Goal: Book appointment/travel/reservation

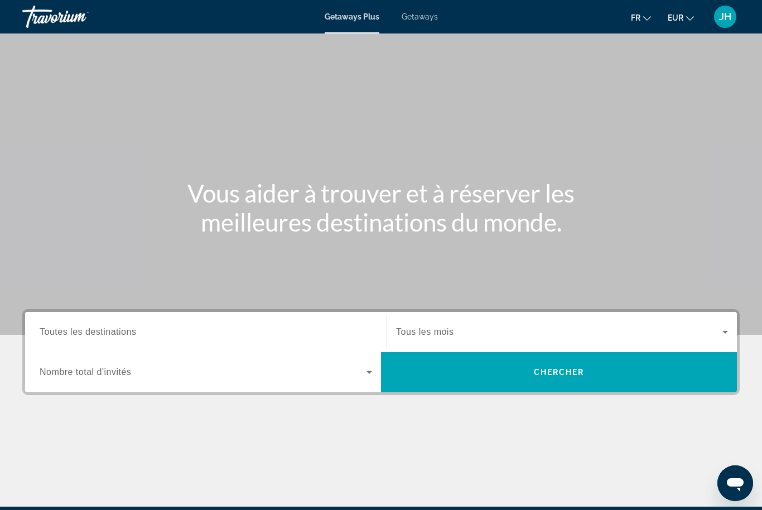
click at [365, 378] on icon "Search widget" at bounding box center [369, 371] width 13 height 13
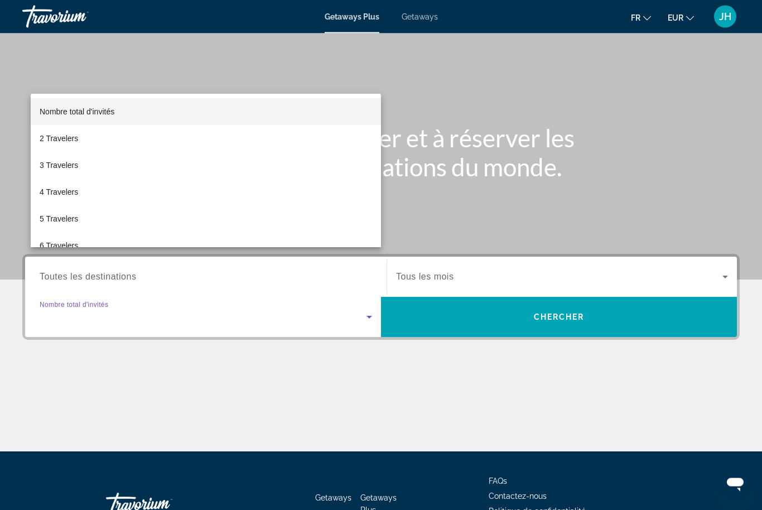
scroll to position [133, 0]
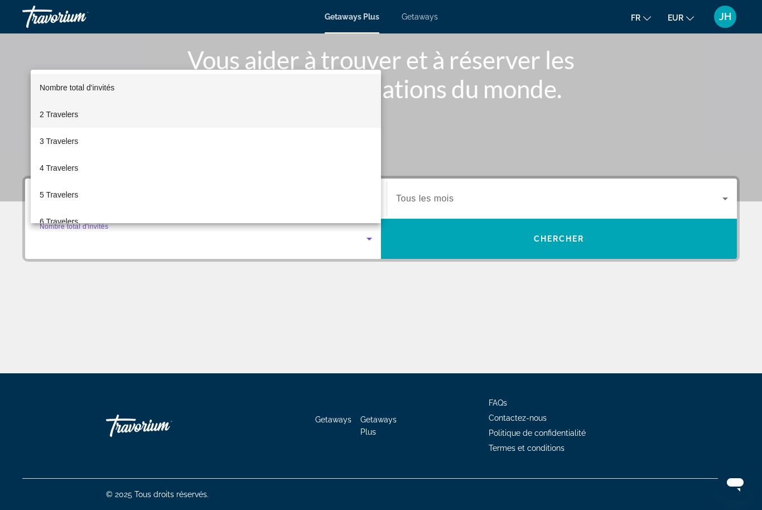
click at [216, 121] on mat-option "2 Travelers" at bounding box center [206, 114] width 350 height 27
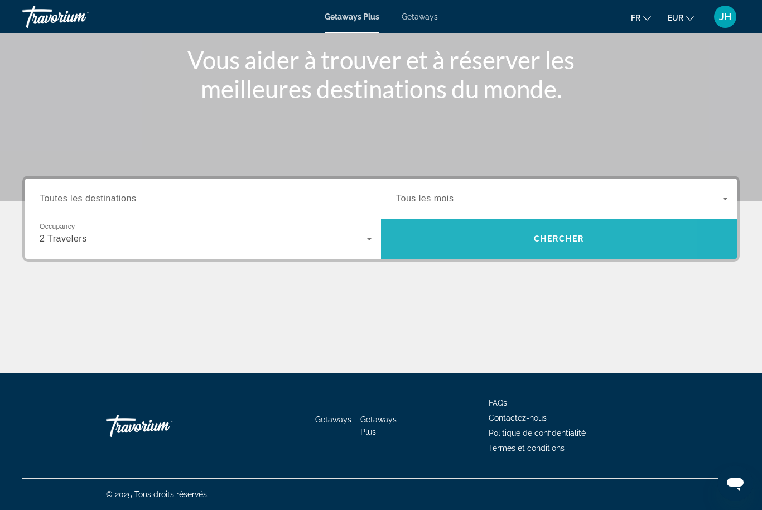
click at [434, 237] on span "Search widget" at bounding box center [559, 238] width 356 height 27
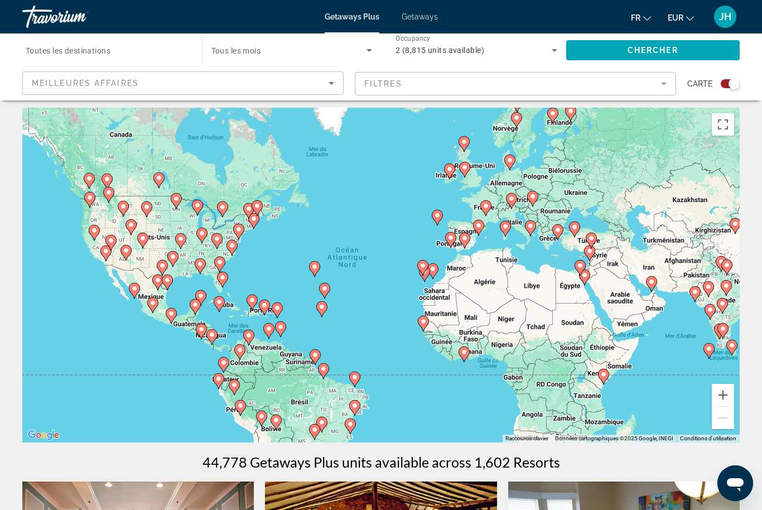
scroll to position [17, 0]
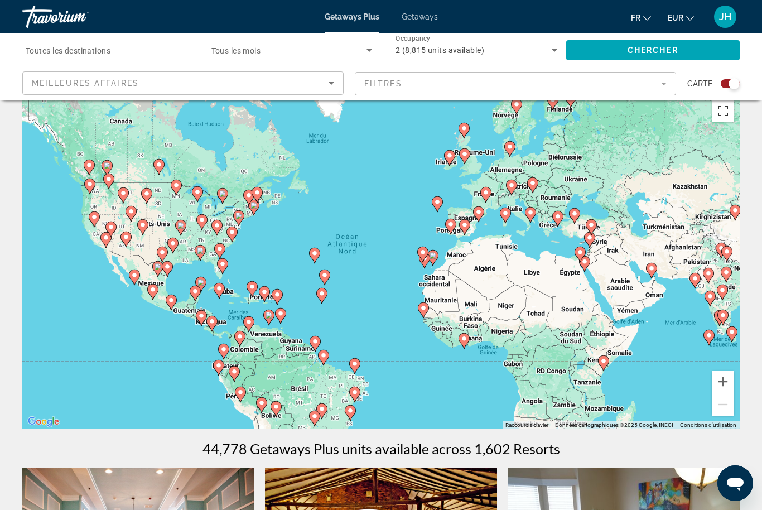
click at [723, 112] on button "Passer en plein écran" at bounding box center [723, 111] width 22 height 22
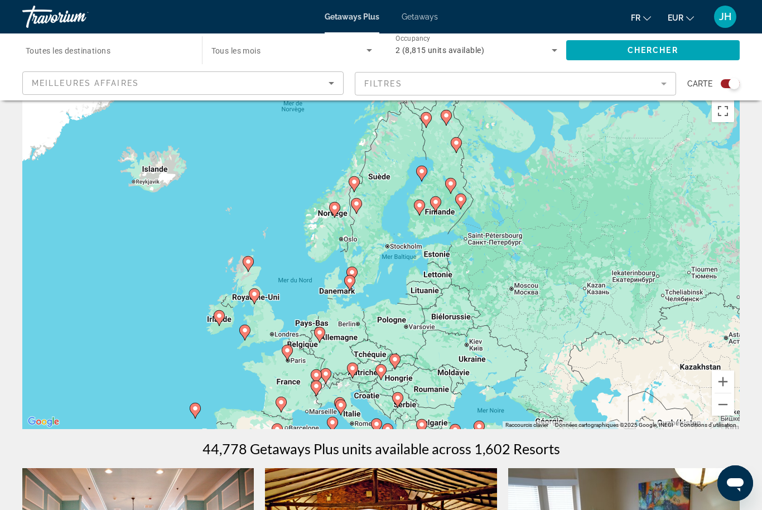
scroll to position [17, 0]
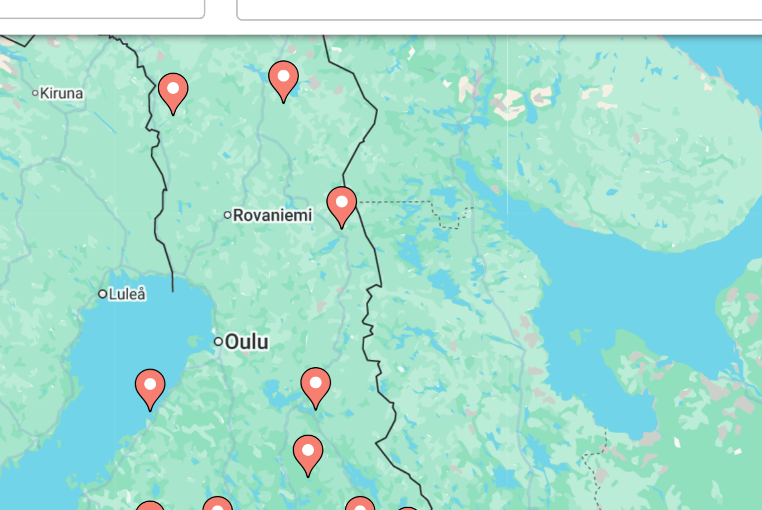
type input "**********"
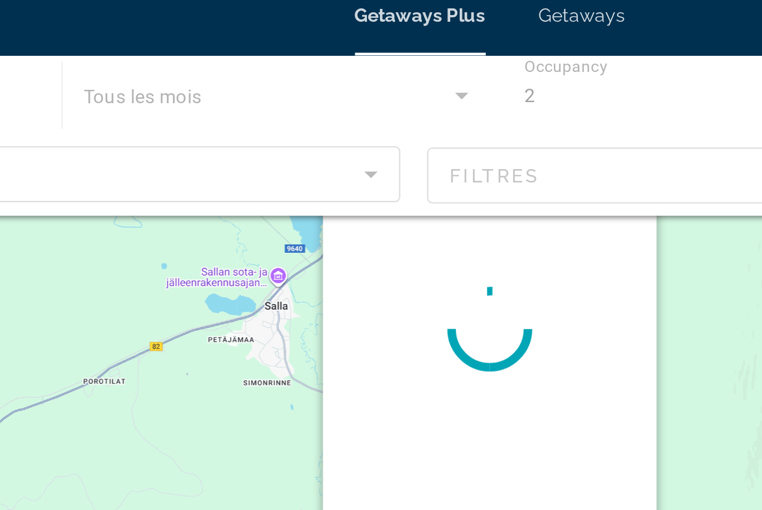
scroll to position [0, 0]
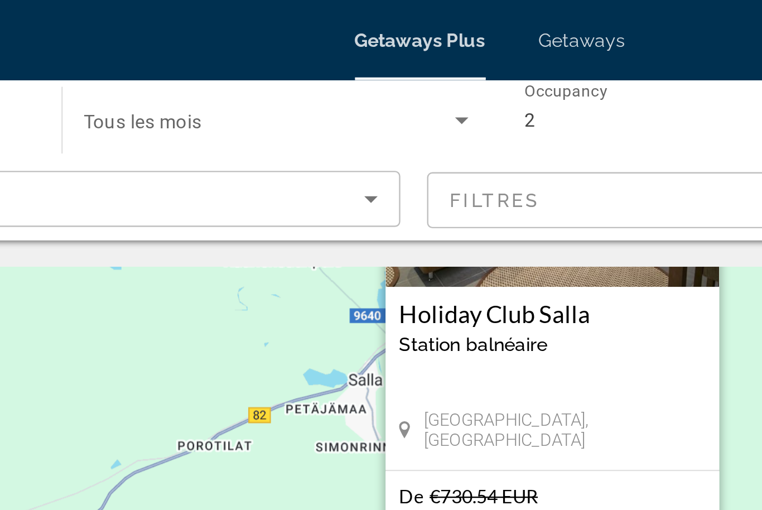
click at [343, 133] on h3 "Holiday Club Salla" at bounding box center [407, 131] width 128 height 11
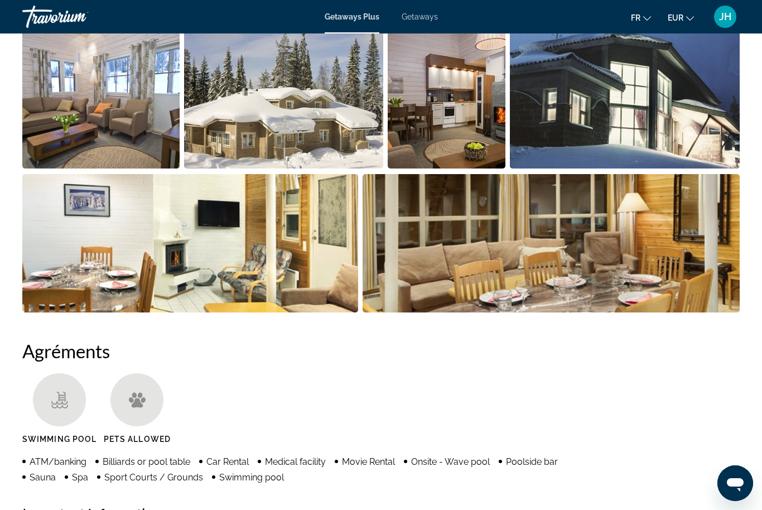
scroll to position [762, 0]
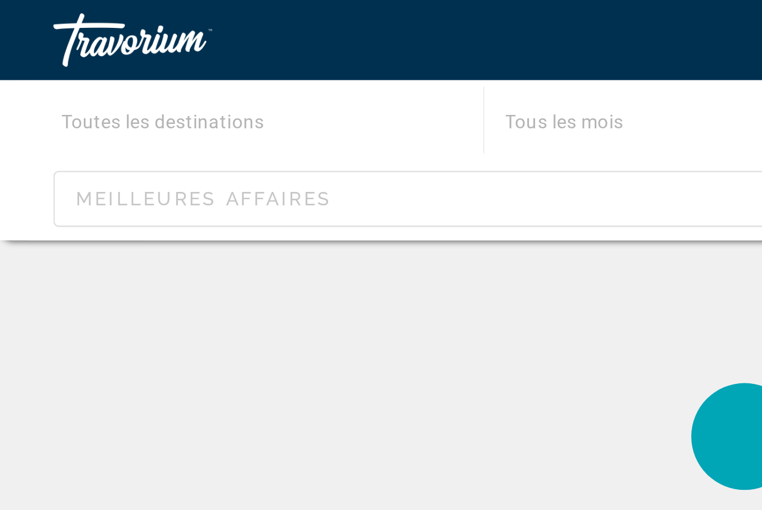
scroll to position [36, 0]
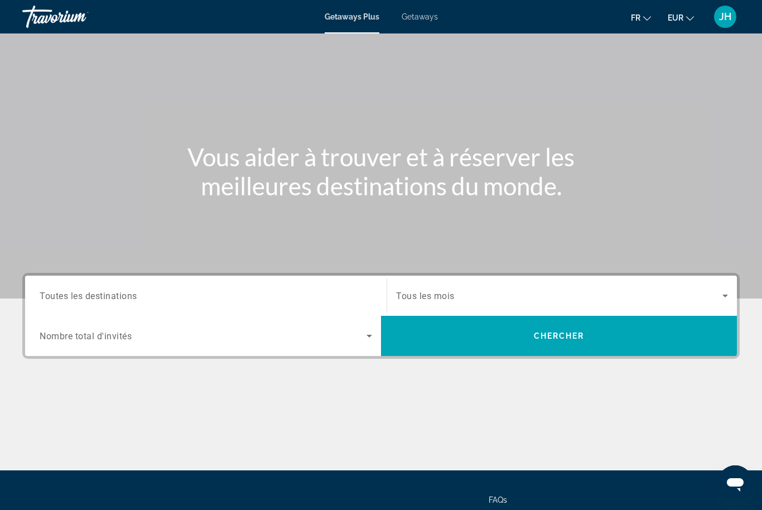
click at [363, 343] on div "Search widget" at bounding box center [206, 335] width 333 height 31
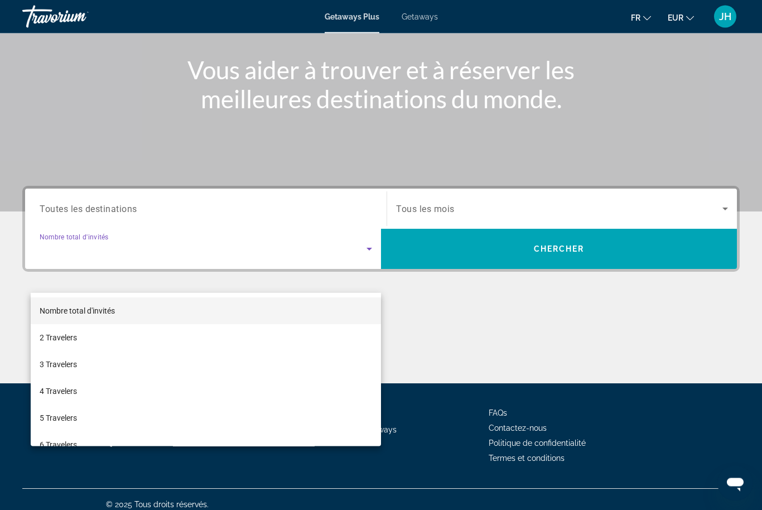
scroll to position [133, 0]
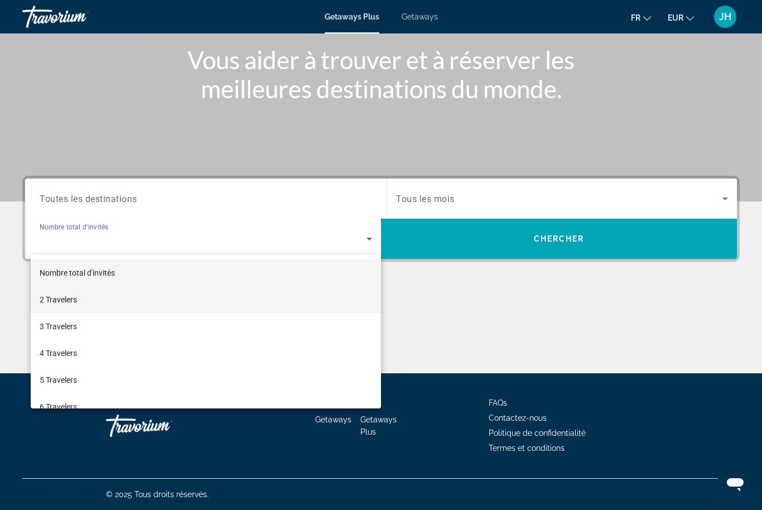
click at [300, 305] on mat-option "2 Travelers" at bounding box center [206, 299] width 350 height 27
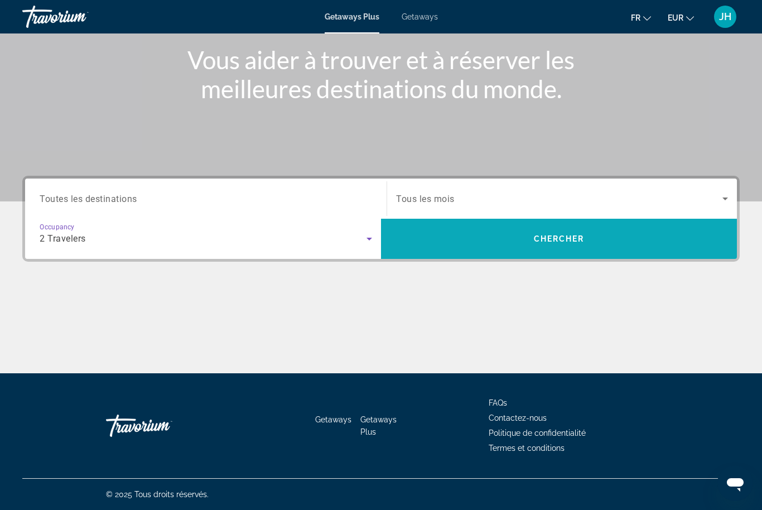
click at [464, 236] on span "Search widget" at bounding box center [559, 238] width 356 height 27
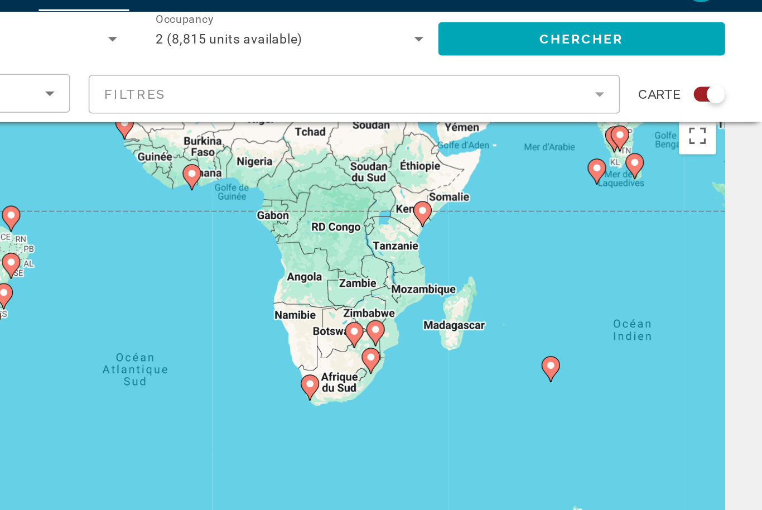
scroll to position [20, 0]
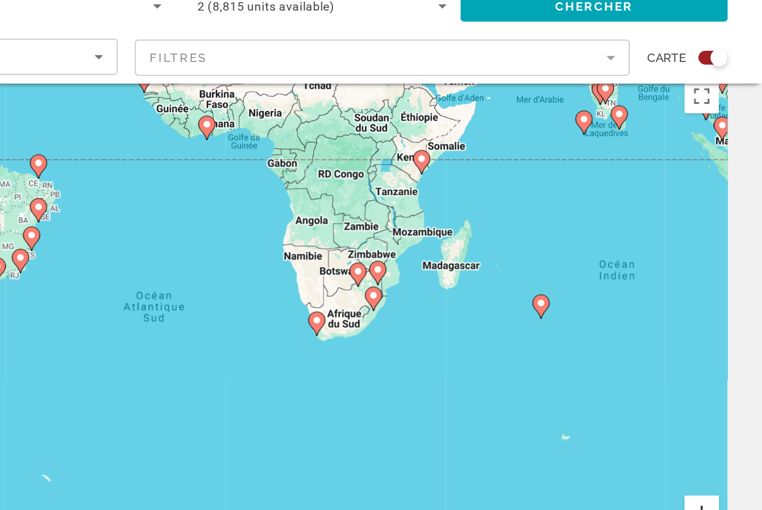
click at [712, 368] on button "Zoom avant" at bounding box center [723, 379] width 22 height 22
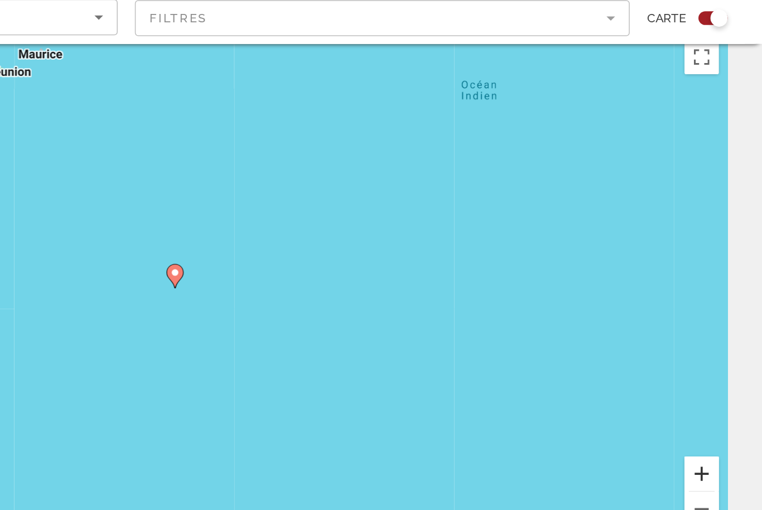
type input "**********"
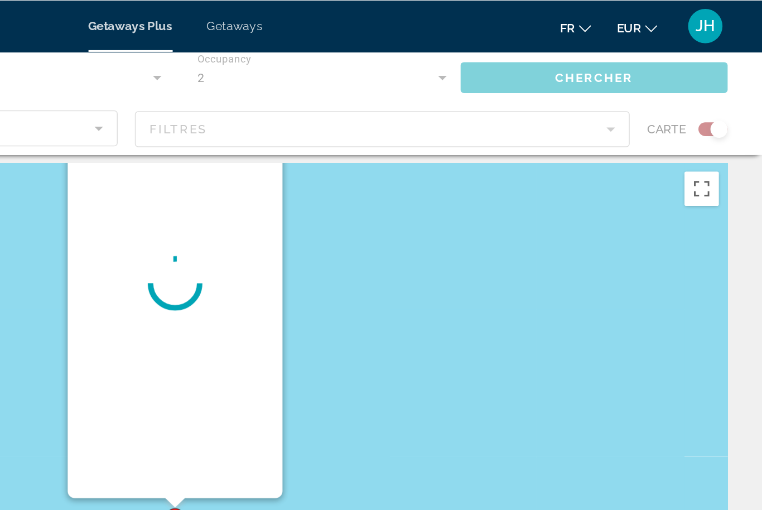
scroll to position [0, 0]
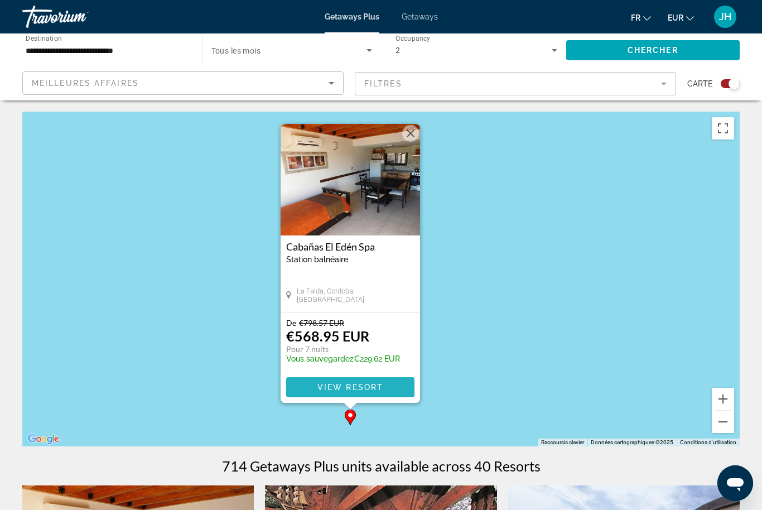
click at [385, 383] on span "Main content" at bounding box center [350, 387] width 128 height 27
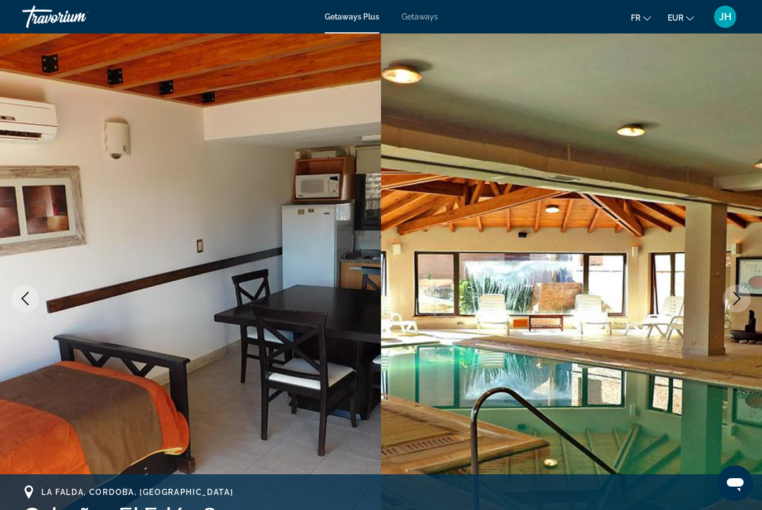
click at [437, 281] on img "Main content" at bounding box center [571, 298] width 381 height 530
click at [22, 293] on icon "Previous image" at bounding box center [24, 298] width 13 height 13
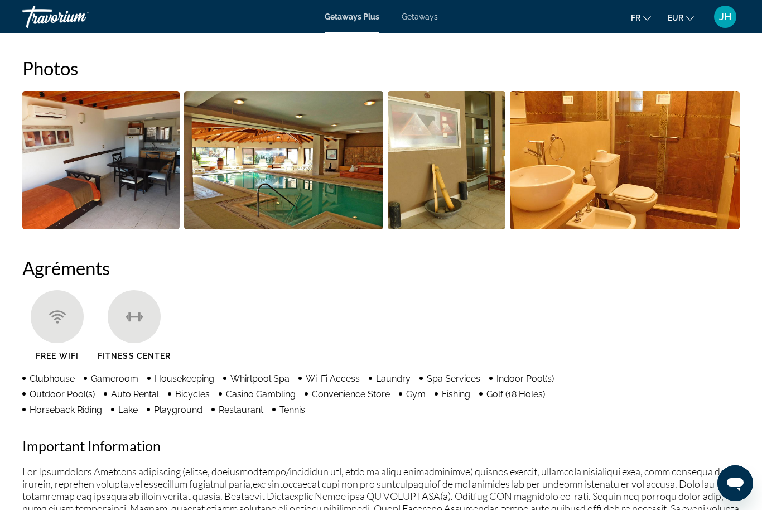
scroll to position [683, 0]
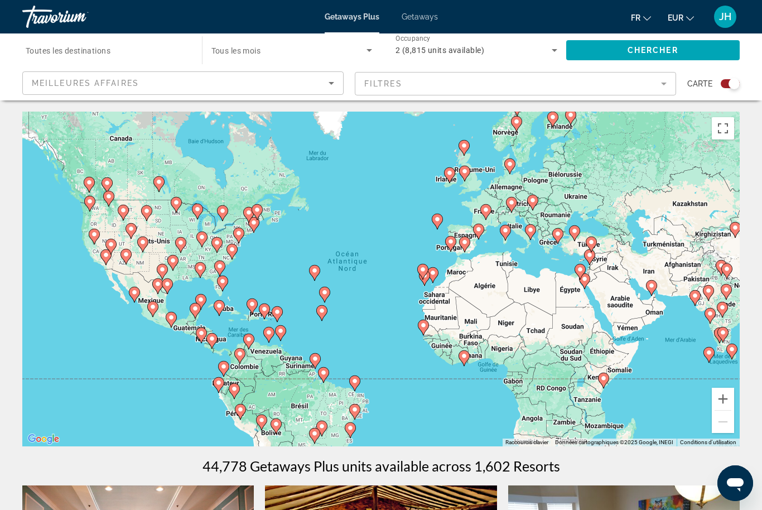
click at [220, 82] on div "Meilleures affaires" at bounding box center [180, 82] width 297 height 13
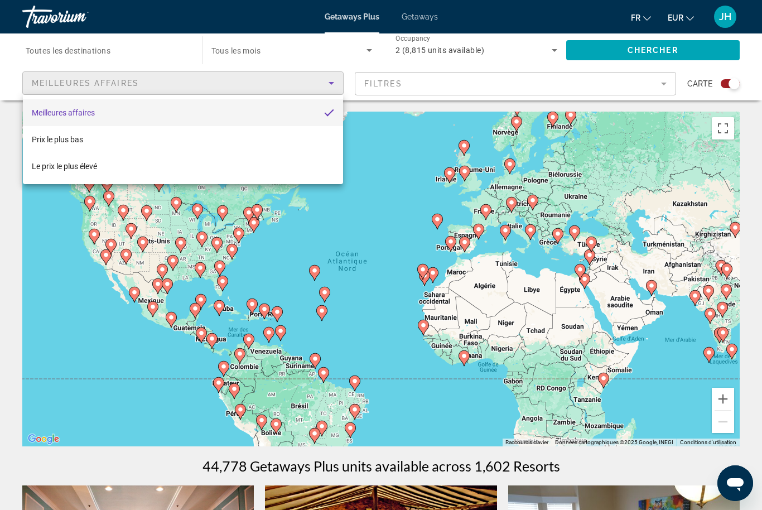
click at [314, 76] on div at bounding box center [381, 255] width 762 height 510
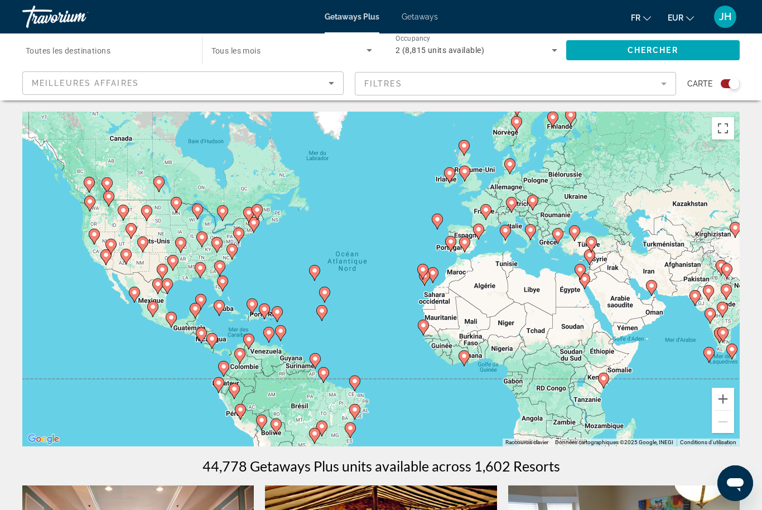
click at [402, 81] on mat-form-field "Filtres" at bounding box center [515, 83] width 321 height 23
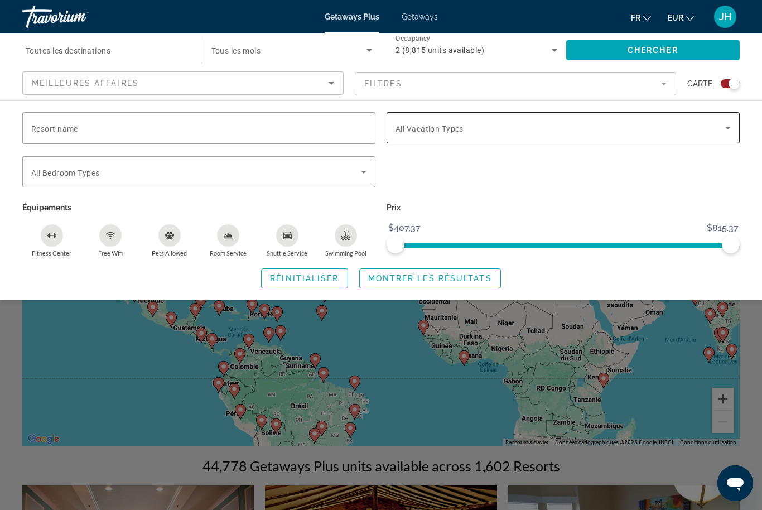
click at [479, 115] on div "Search widget" at bounding box center [563, 127] width 335 height 31
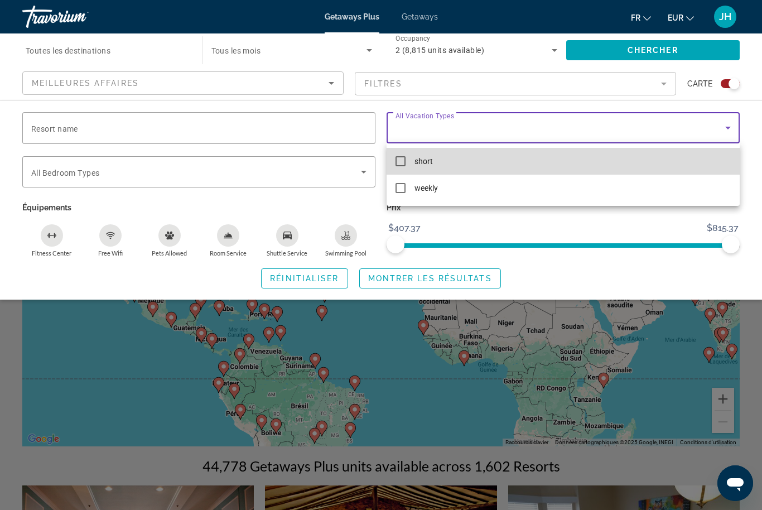
click at [407, 158] on mat-option "short" at bounding box center [563, 161] width 353 height 27
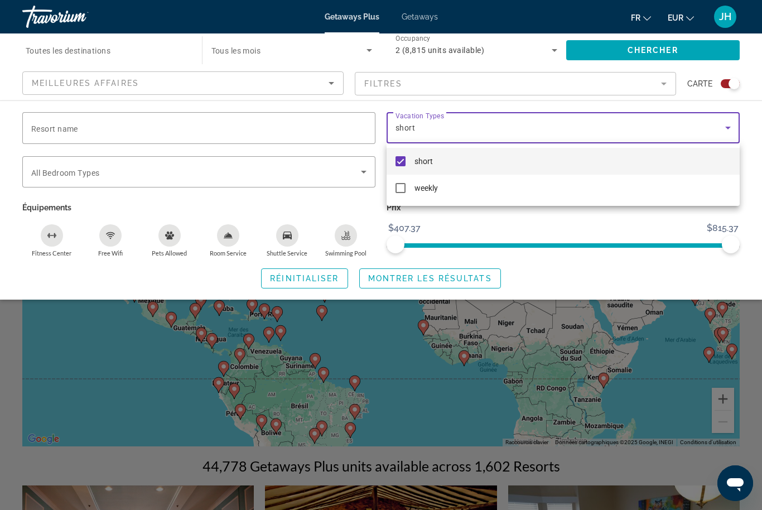
click at [286, 166] on div at bounding box center [381, 255] width 762 height 510
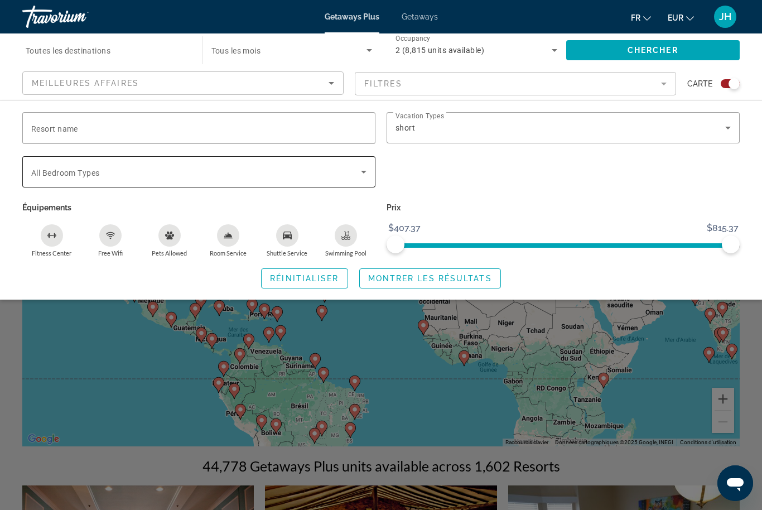
click at [338, 169] on span "Search widget" at bounding box center [196, 171] width 330 height 13
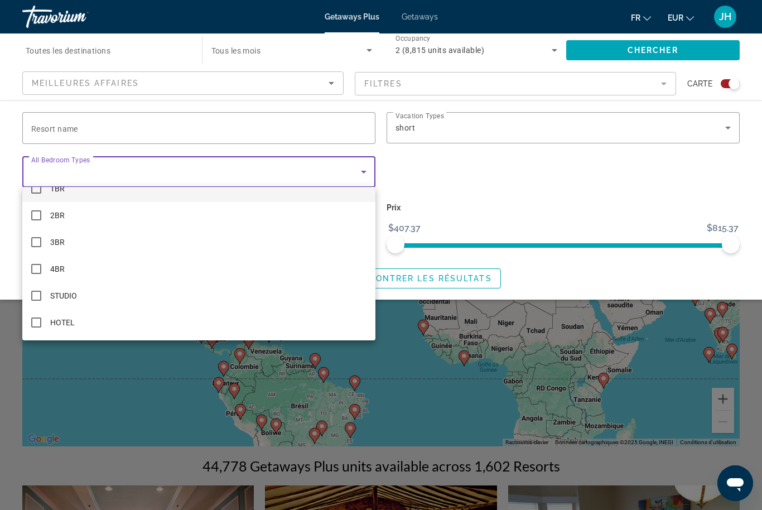
scroll to position [16, 0]
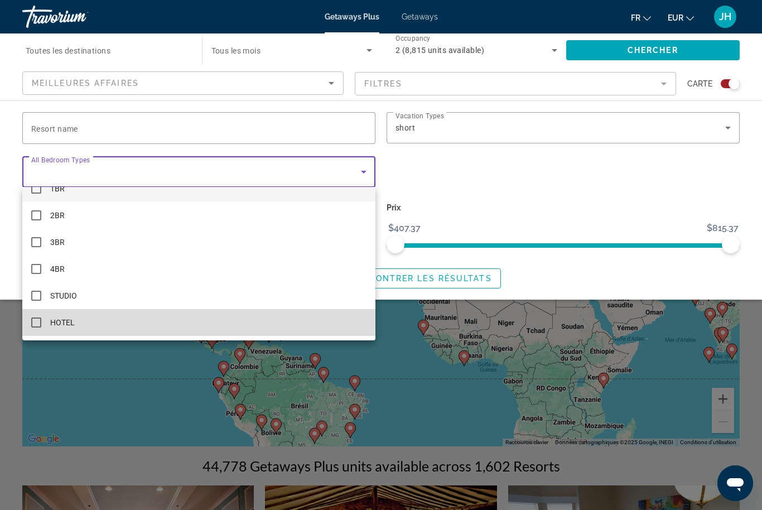
click at [35, 321] on mat-pseudo-checkbox at bounding box center [36, 322] width 10 height 10
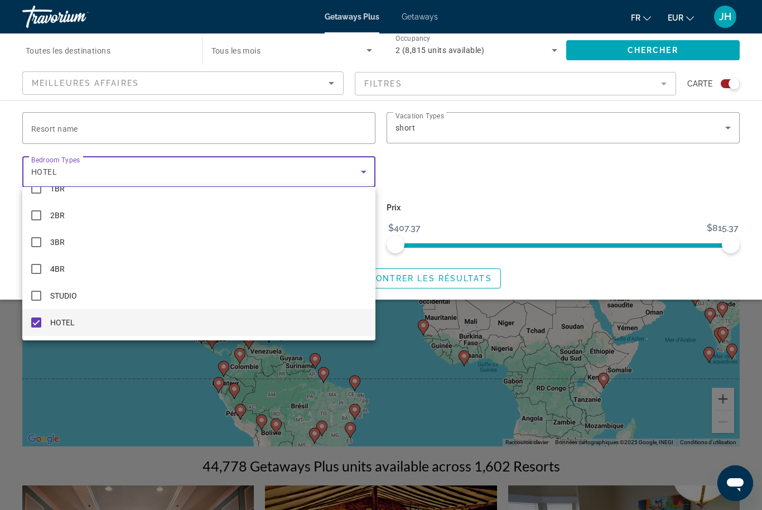
click at [309, 147] on div at bounding box center [381, 255] width 762 height 510
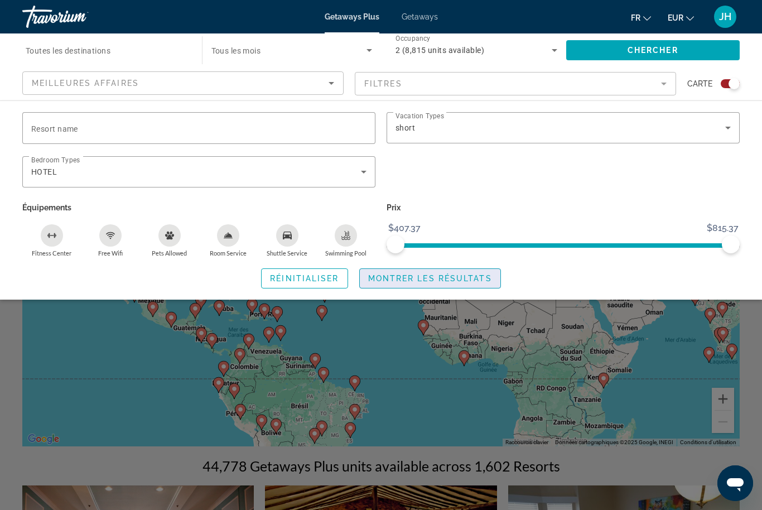
click at [420, 278] on span "Montrer les résultats" at bounding box center [430, 278] width 124 height 9
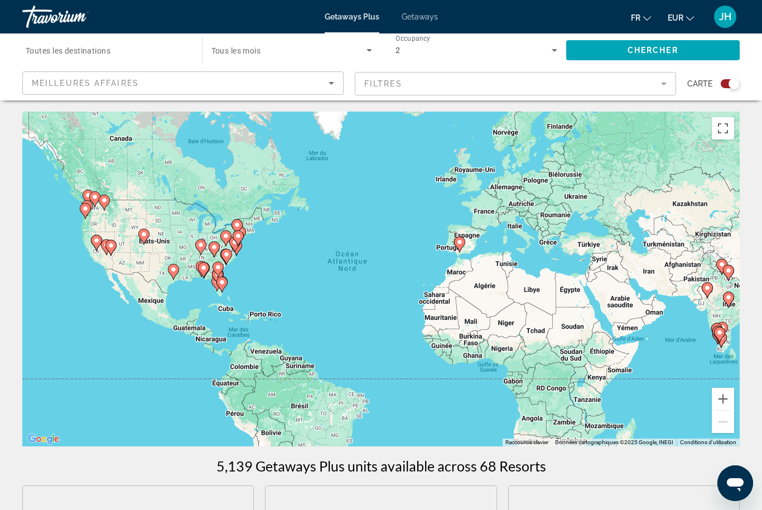
click at [358, 216] on div "Pour activer le glissement avec le clavier, appuyez sur Alt+Entrée. Une fois ce…" at bounding box center [381, 279] width 718 height 335
click at [733, 130] on button "Passer en plein écran" at bounding box center [723, 128] width 22 height 22
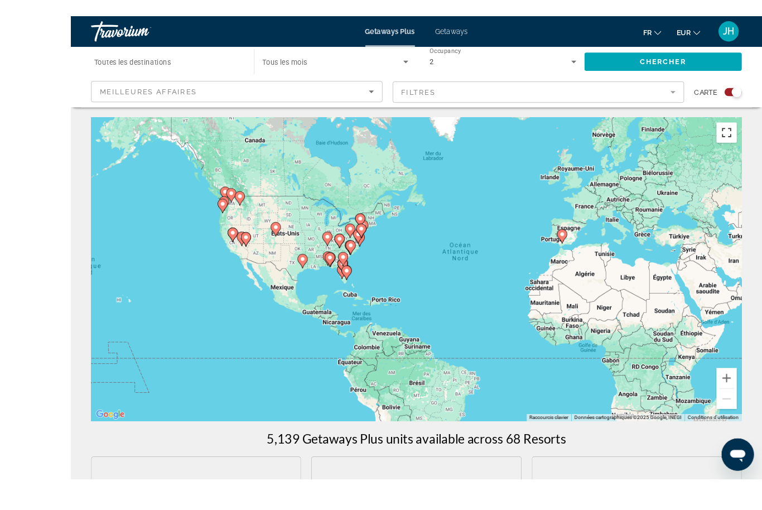
scroll to position [17, 0]
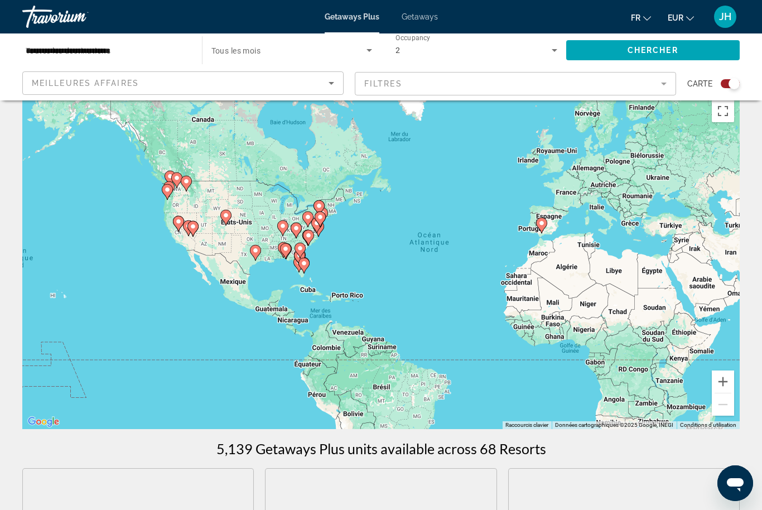
click at [545, 225] on image "Main content" at bounding box center [541, 223] width 7 height 7
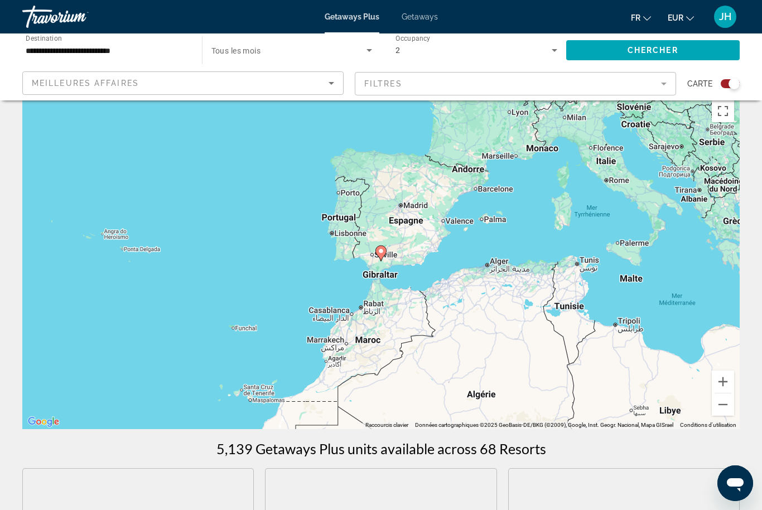
type input "**********"
click at [386, 257] on gmp-advanced-marker "Main content" at bounding box center [380, 253] width 11 height 17
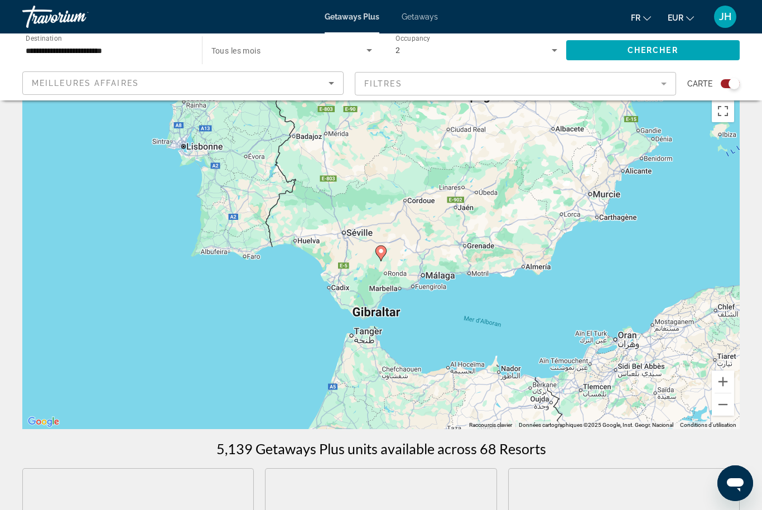
click at [381, 250] on image "Main content" at bounding box center [381, 251] width 7 height 7
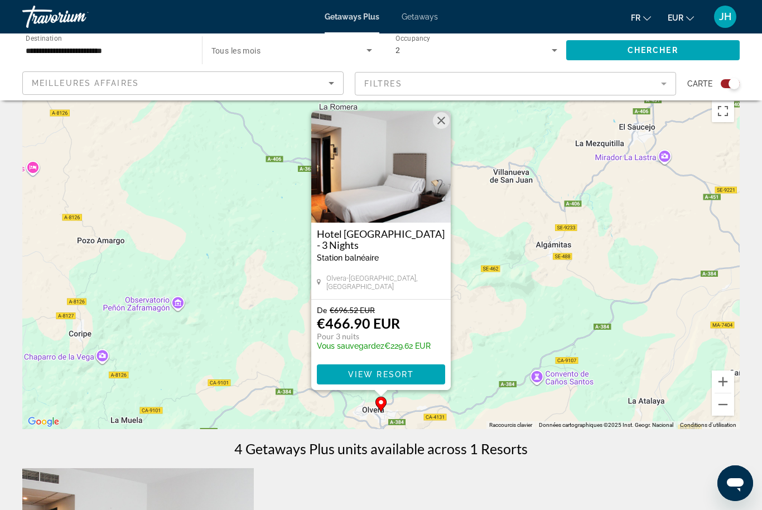
click at [446, 122] on button "Fermer" at bounding box center [441, 120] width 17 height 17
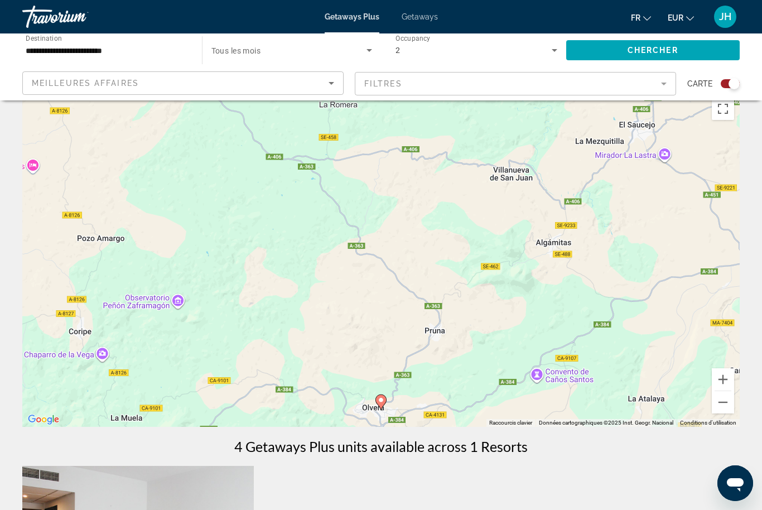
scroll to position [21, 0]
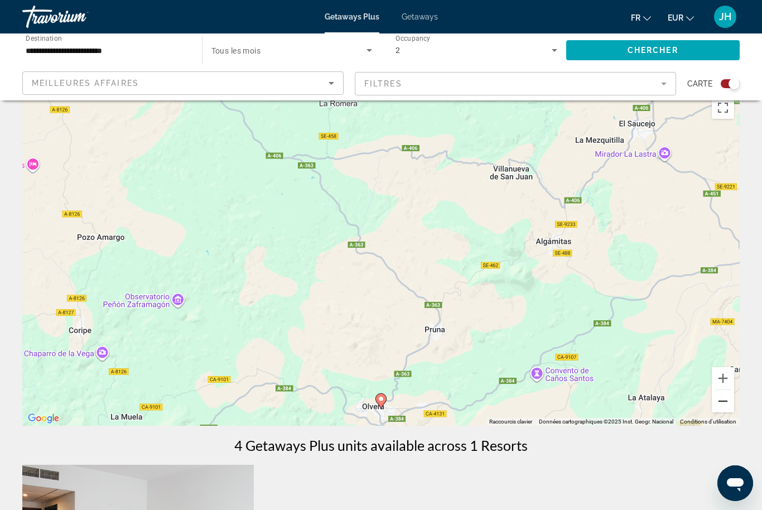
click at [723, 398] on button "Zoom arrière" at bounding box center [723, 401] width 22 height 22
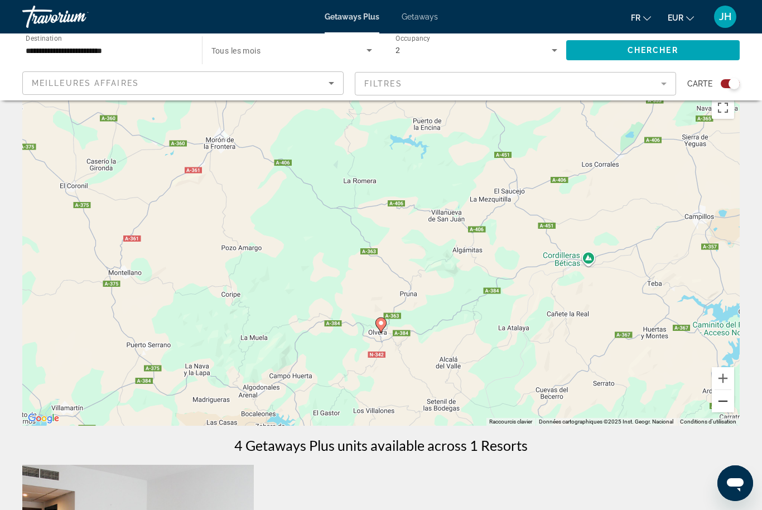
click at [727, 399] on button "Zoom arrière" at bounding box center [723, 401] width 22 height 22
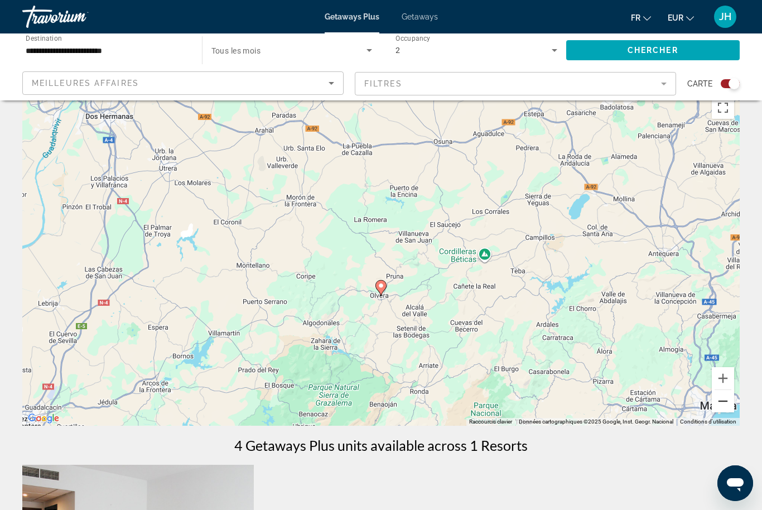
click at [720, 402] on button "Zoom arrière" at bounding box center [723, 401] width 22 height 22
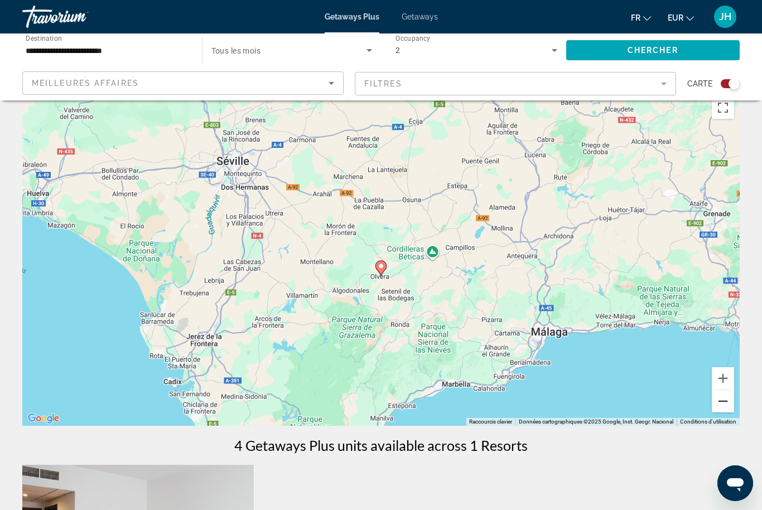
click at [720, 403] on button "Zoom arrière" at bounding box center [723, 401] width 22 height 22
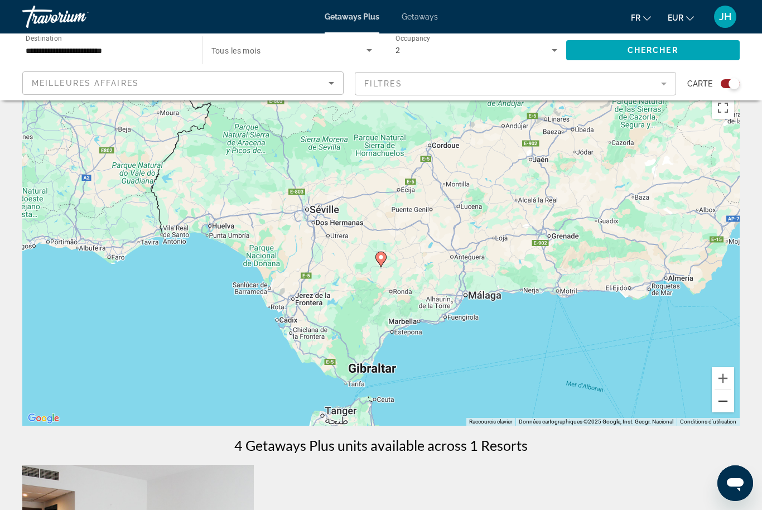
click at [720, 408] on button "Zoom arrière" at bounding box center [723, 401] width 22 height 22
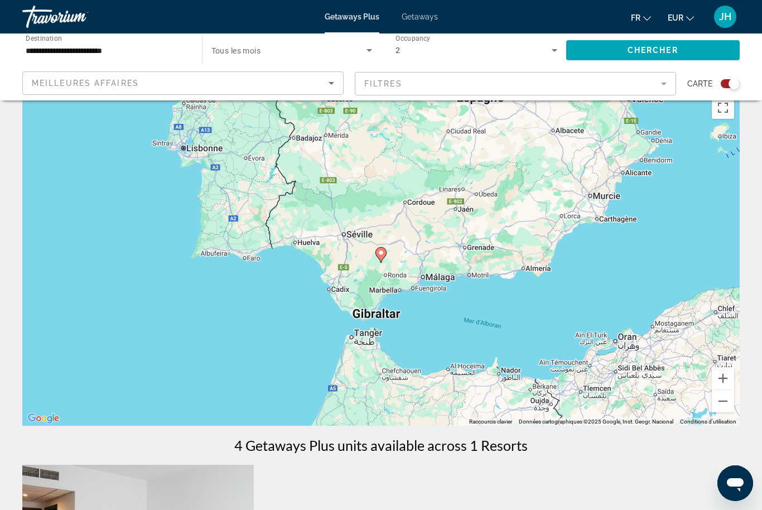
click at [719, 417] on div "Pour activer le glissement avec le clavier, appuyez sur Alt+Entrée. Une fois ce…" at bounding box center [381, 258] width 718 height 335
click at [721, 399] on button "Zoom arrière" at bounding box center [723, 401] width 22 height 22
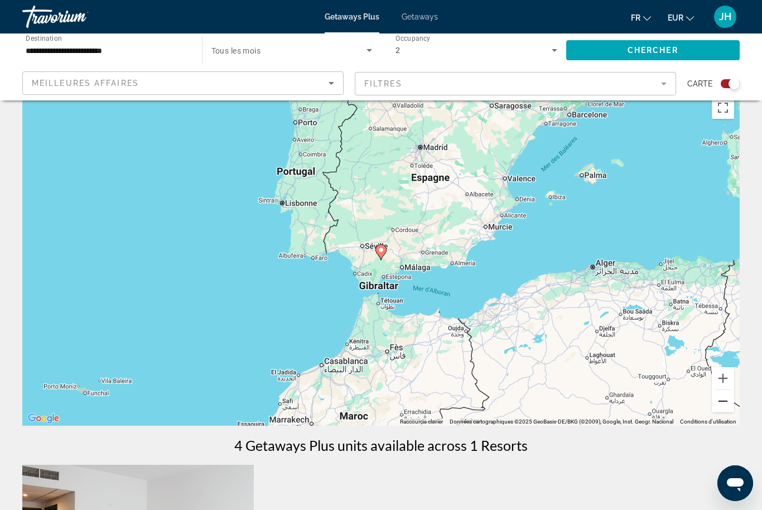
click at [729, 397] on button "Zoom arrière" at bounding box center [723, 401] width 22 height 22
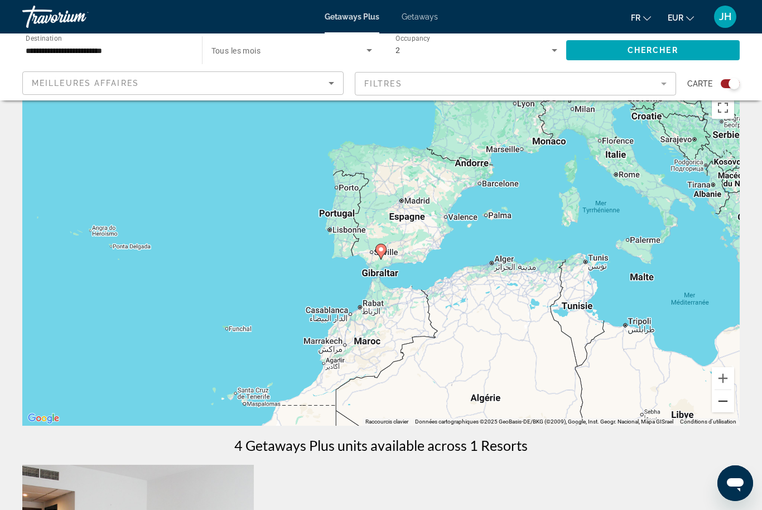
click at [724, 400] on button "Zoom arrière" at bounding box center [723, 401] width 22 height 22
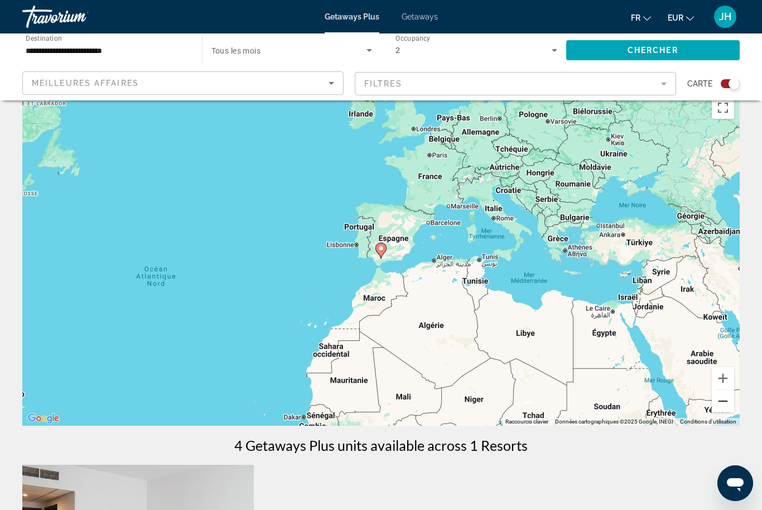
click at [728, 405] on button "Zoom arrière" at bounding box center [723, 401] width 22 height 22
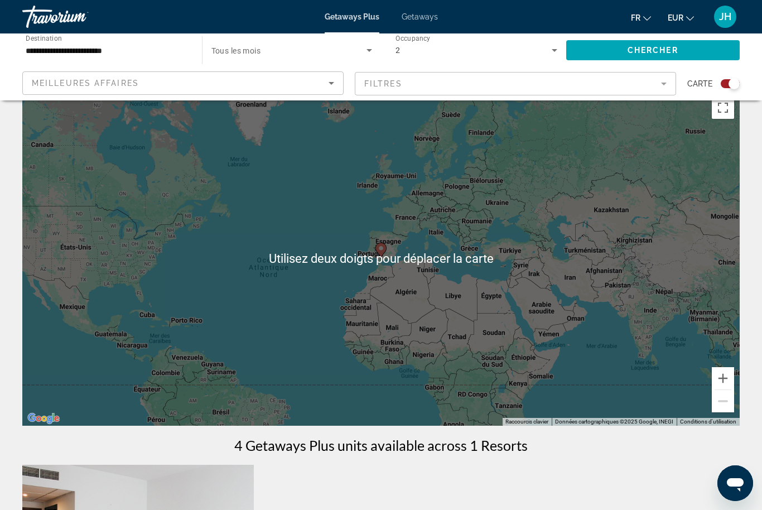
scroll to position [0, 0]
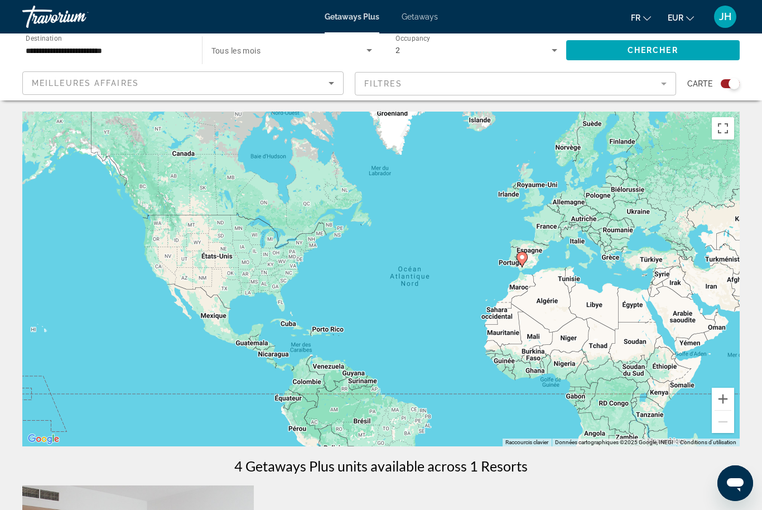
click at [406, 328] on div "Pour activer le glissement avec le clavier, appuyez sur Alt+Entrée. Une fois ce…" at bounding box center [381, 279] width 718 height 335
click at [421, 296] on div "Pour activer le glissement avec le clavier, appuyez sur Alt+Entrée. Une fois ce…" at bounding box center [381, 279] width 718 height 335
click at [535, 79] on mat-form-field "Filtres" at bounding box center [515, 83] width 321 height 23
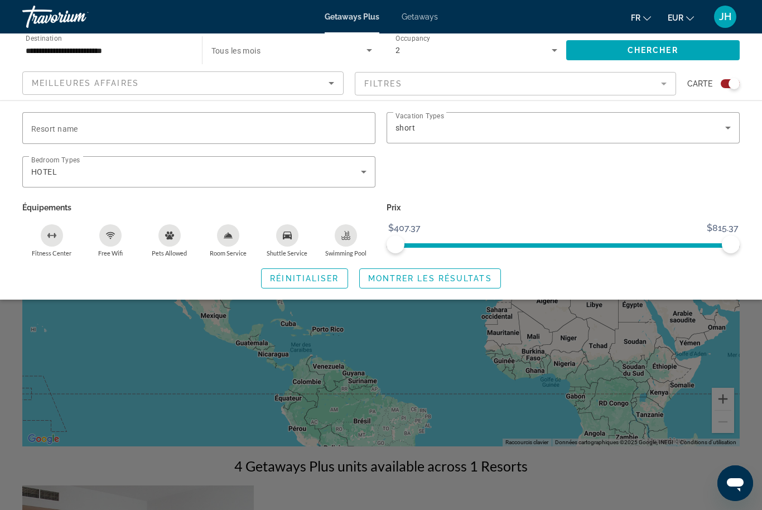
click at [446, 86] on mat-form-field "Filtres" at bounding box center [515, 83] width 321 height 23
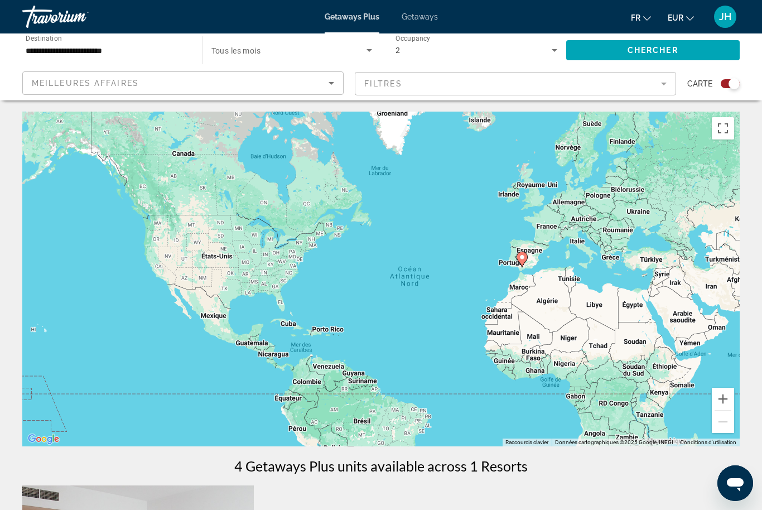
click at [392, 319] on div "Pour activer le glissement avec le clavier, appuyez sur Alt+Entrée. Une fois ce…" at bounding box center [381, 279] width 718 height 335
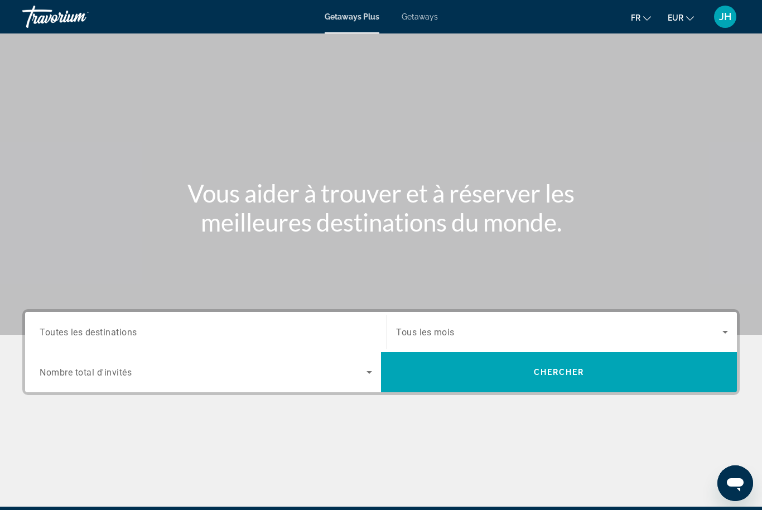
click at [180, 338] on input "Destination Toutes les destinations" at bounding box center [206, 332] width 333 height 13
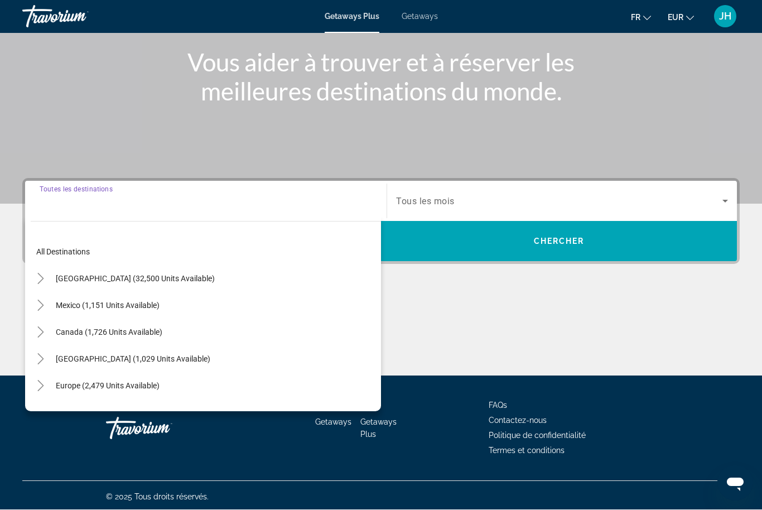
scroll to position [133, 0]
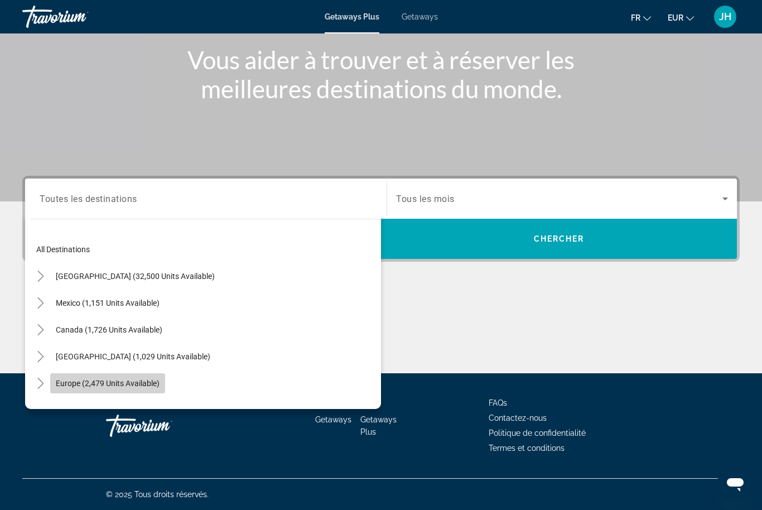
click at [113, 386] on span "Europe (2,479 units available)" at bounding box center [108, 383] width 104 height 9
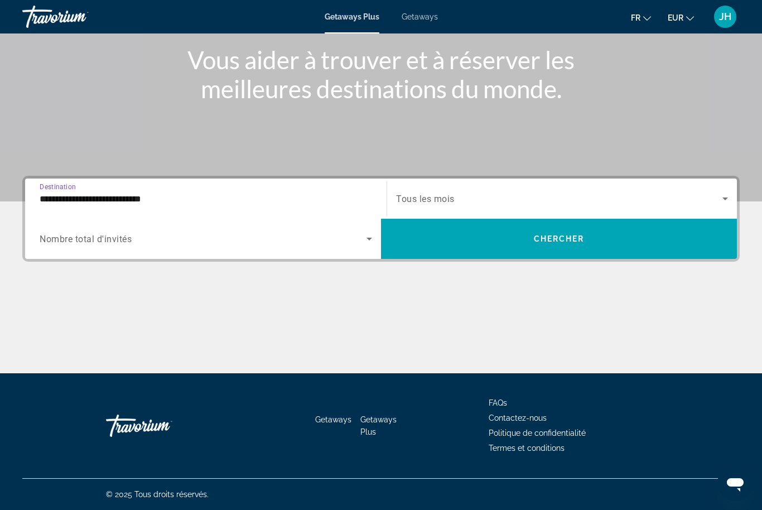
click at [196, 234] on span "Search widget" at bounding box center [203, 238] width 327 height 13
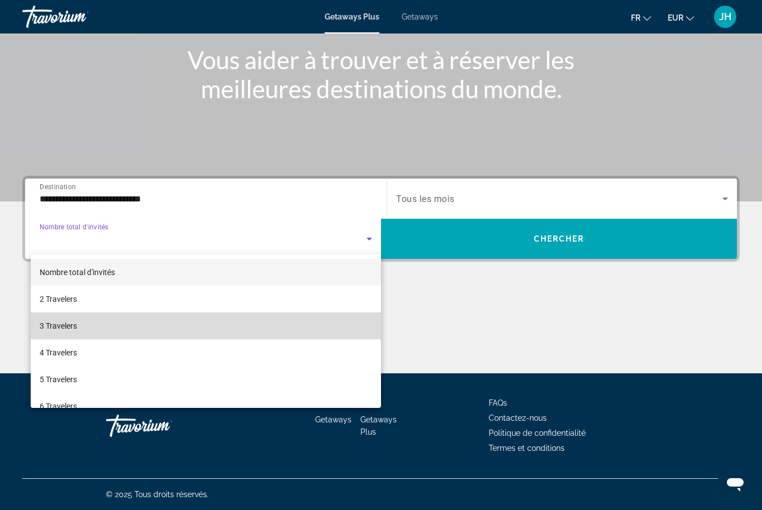
click at [140, 315] on mat-option "3 Travelers" at bounding box center [206, 325] width 350 height 27
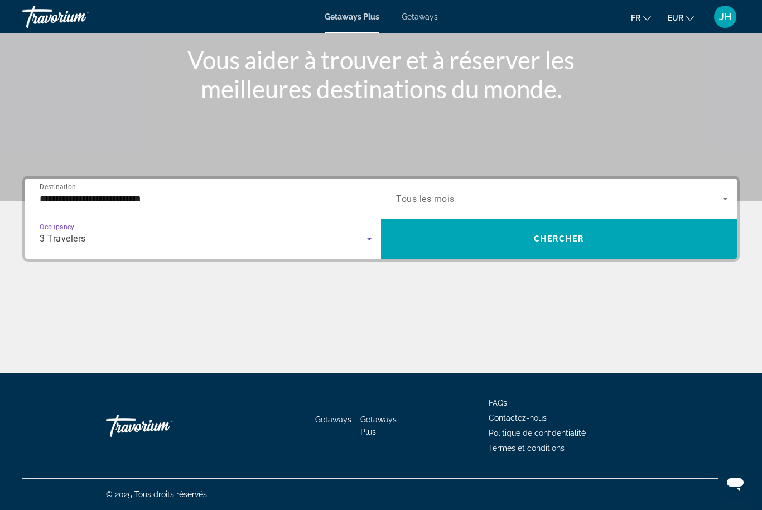
click at [193, 209] on div "**********" at bounding box center [206, 199] width 333 height 32
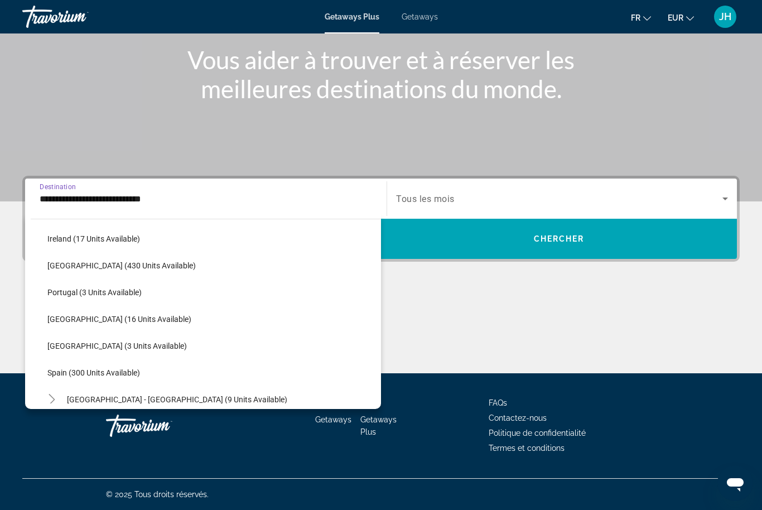
scroll to position [421, 0]
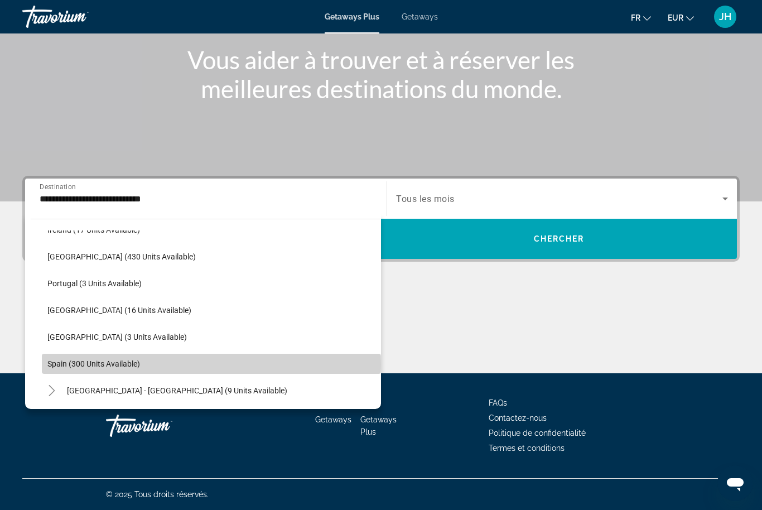
click at [57, 364] on span "Spain (300 units available)" at bounding box center [93, 363] width 93 height 9
type input "**********"
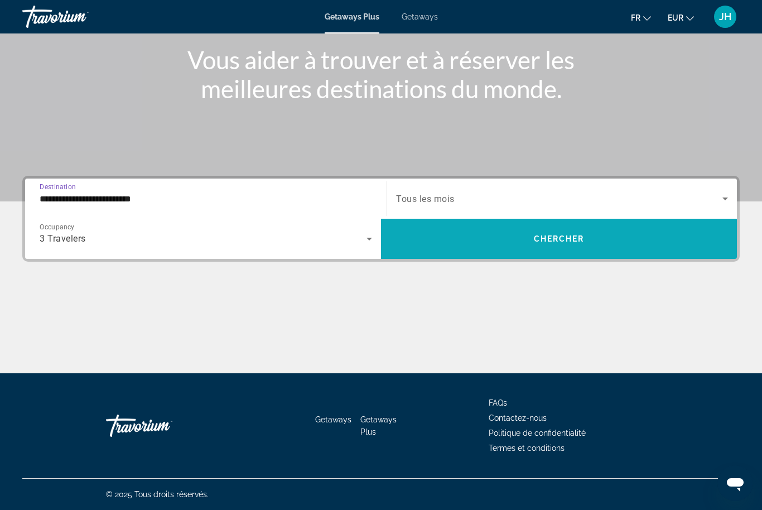
click at [451, 243] on span "Search widget" at bounding box center [559, 238] width 356 height 27
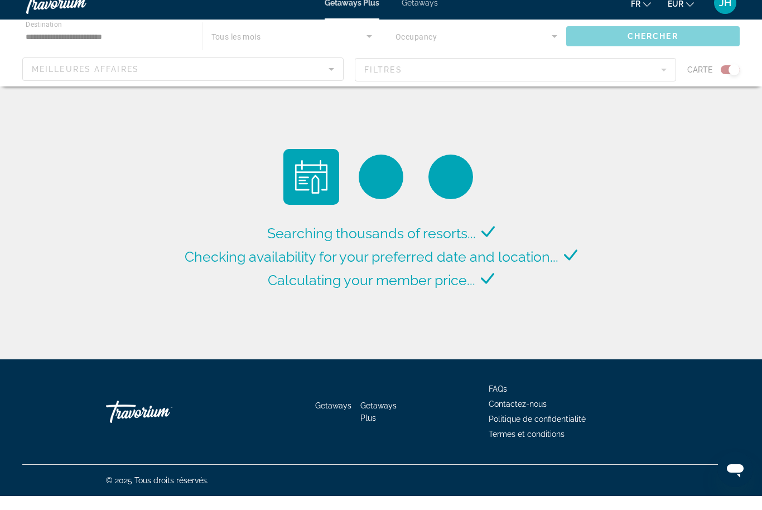
scroll to position [51, 0]
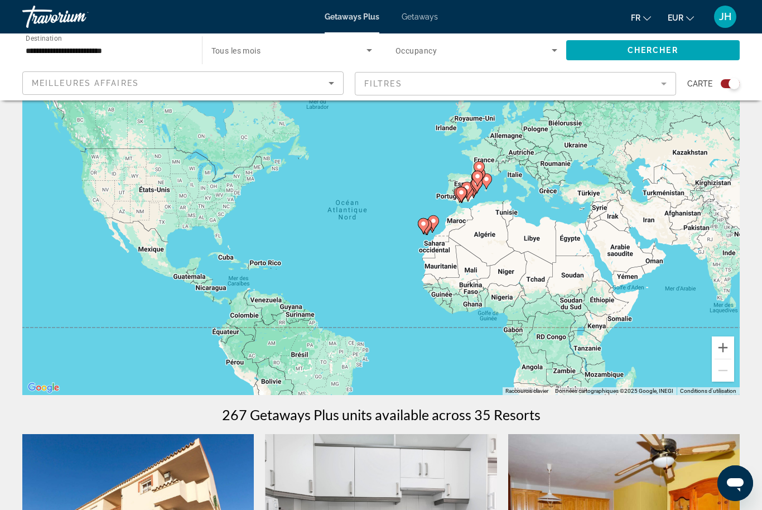
click at [455, 201] on gmp-advanced-marker "Main content" at bounding box center [459, 194] width 11 height 17
click at [728, 330] on div "Pour activer le glissement avec le clavier, appuyez sur Alt+Entrée. Une fois ce…" at bounding box center [381, 227] width 718 height 335
click at [728, 339] on button "Zoom avant" at bounding box center [723, 347] width 22 height 22
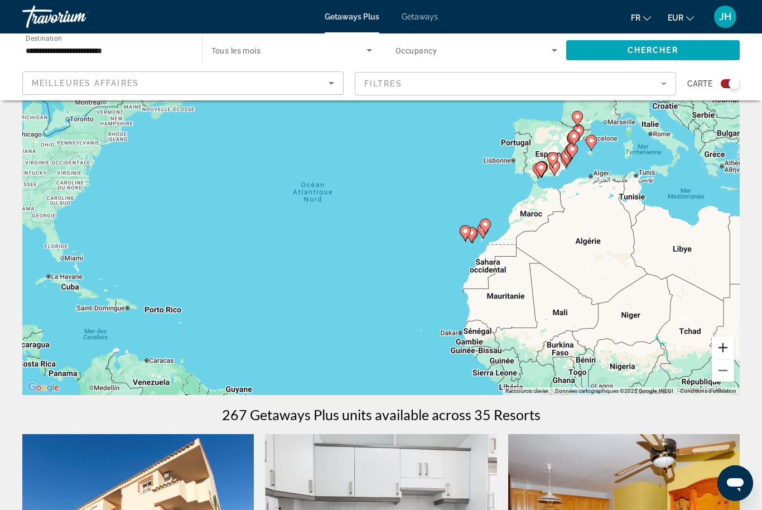
click at [731, 342] on button "Zoom avant" at bounding box center [723, 347] width 22 height 22
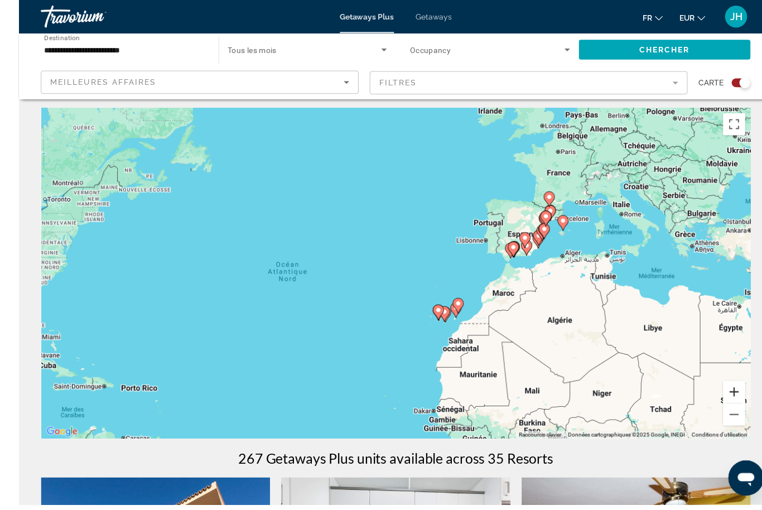
scroll to position [7, 0]
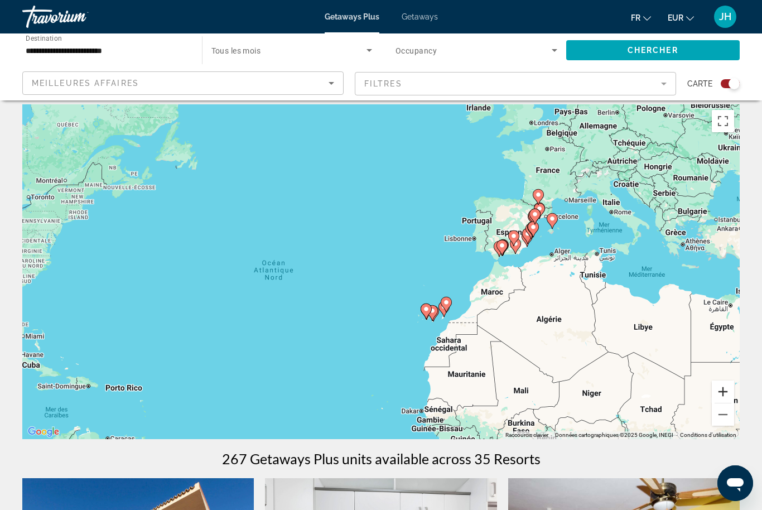
click at [724, 392] on button "Zoom avant" at bounding box center [723, 392] width 22 height 22
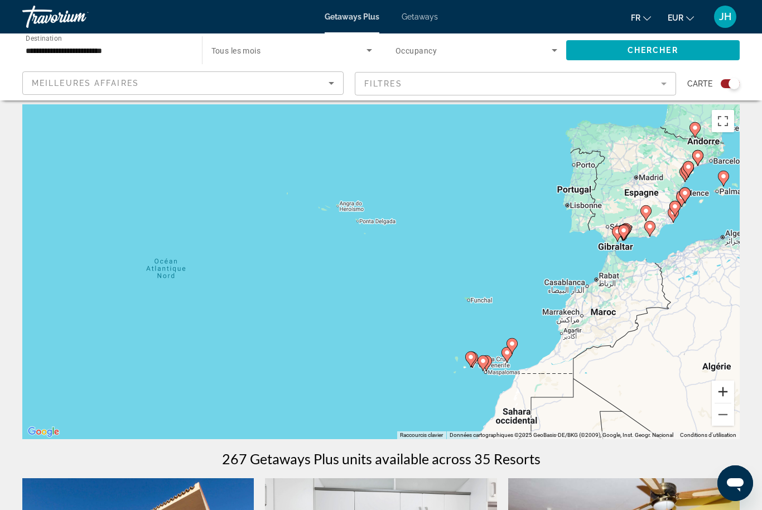
type input "**********"
click at [474, 353] on icon "Main content" at bounding box center [470, 360] width 11 height 16
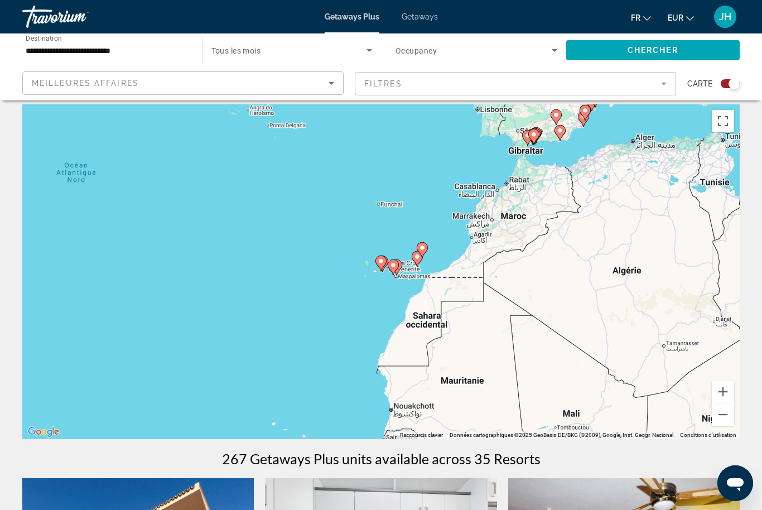
click at [394, 274] on gmp-advanced-marker "Main content" at bounding box center [393, 267] width 11 height 17
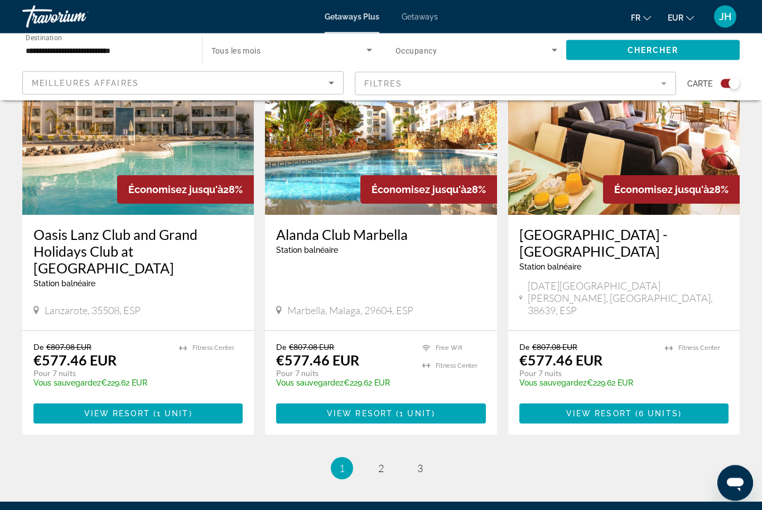
scroll to position [1658, 0]
click at [352, 44] on span "Search widget" at bounding box center [289, 50] width 156 height 13
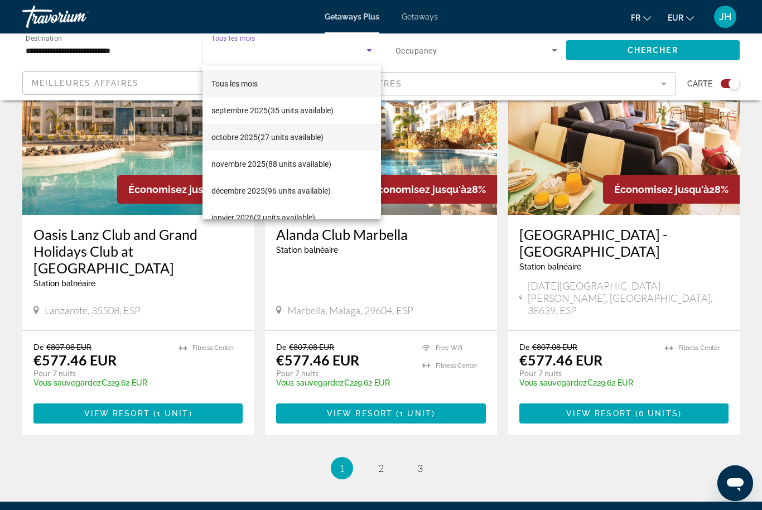
click at [307, 131] on span "[DATE] (27 units available)" at bounding box center [267, 137] width 112 height 13
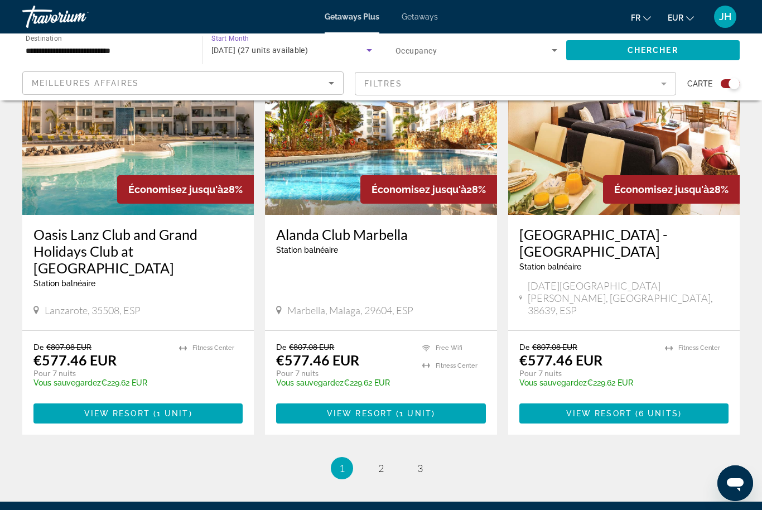
click at [539, 46] on span "Search widget" at bounding box center [474, 50] width 156 height 13
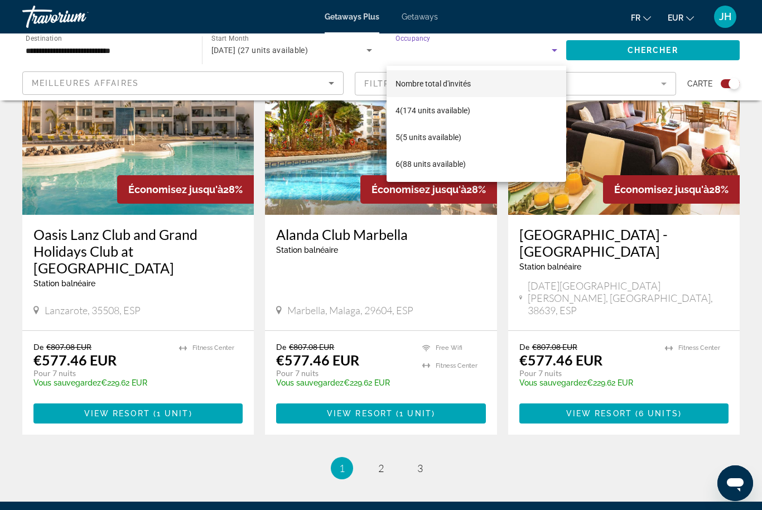
click at [510, 82] on mat-option "Nombre total d'invités" at bounding box center [477, 83] width 180 height 27
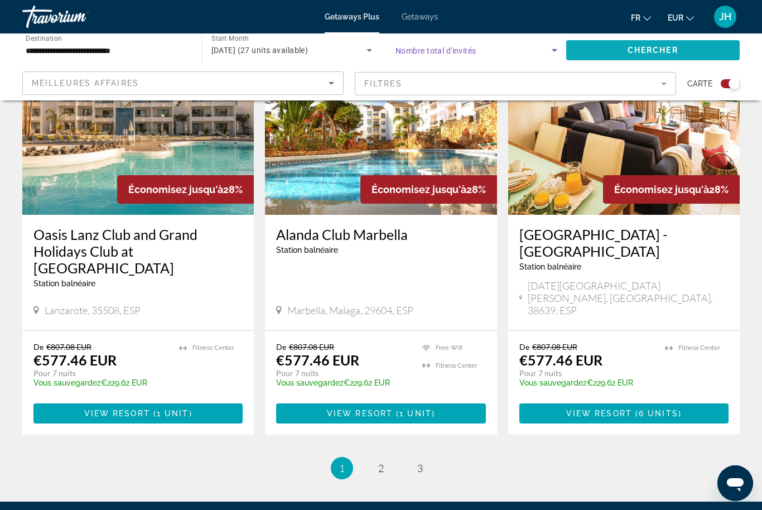
click at [596, 57] on span "Search widget" at bounding box center [653, 50] width 174 height 27
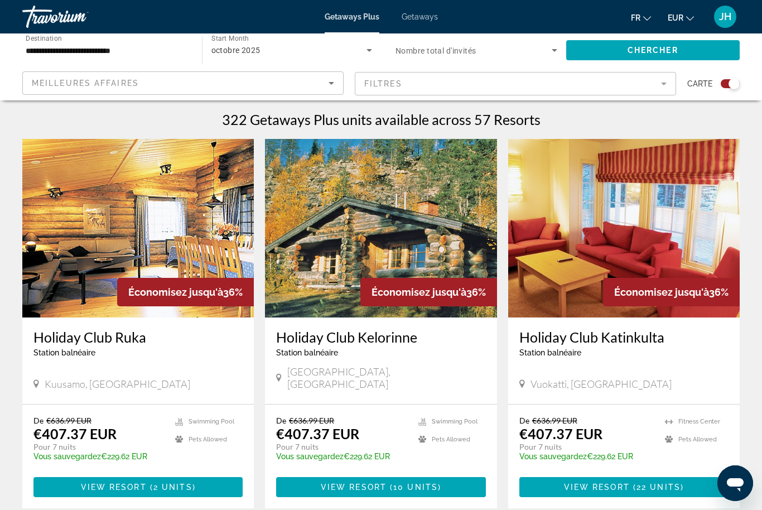
scroll to position [353, 0]
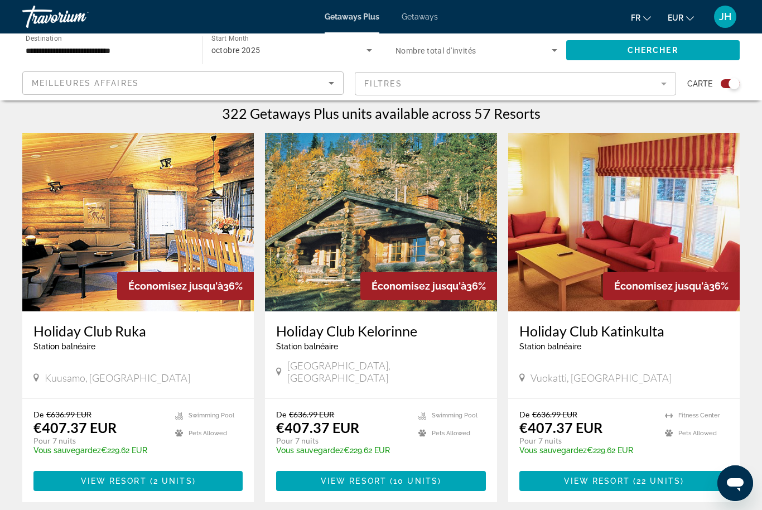
click at [401, 80] on mat-form-field "Filtres" at bounding box center [515, 83] width 321 height 23
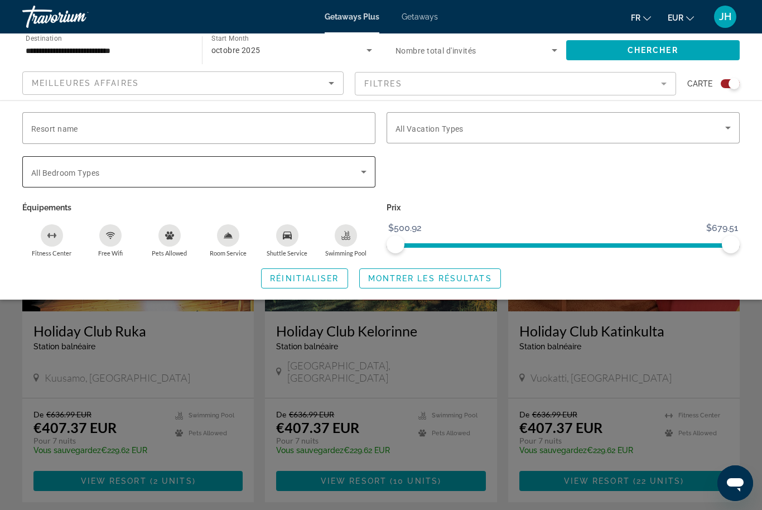
click at [275, 185] on div "Search widget" at bounding box center [198, 171] width 335 height 31
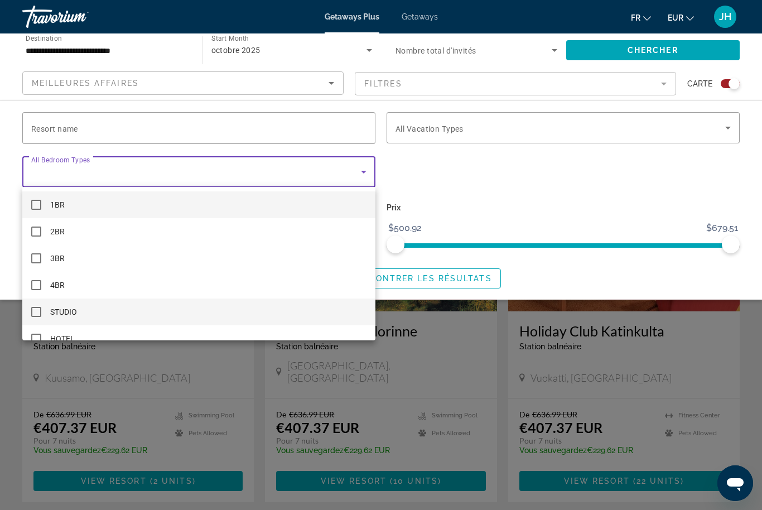
scroll to position [8, 0]
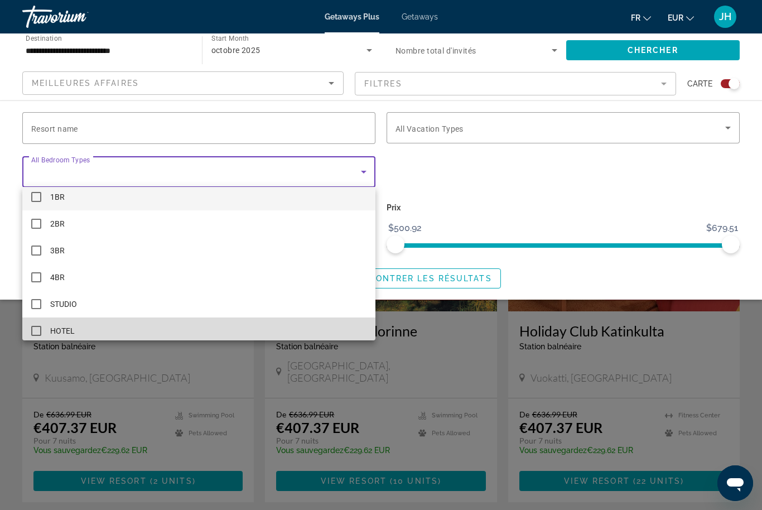
click at [182, 325] on mat-option "HOTEL" at bounding box center [198, 330] width 353 height 27
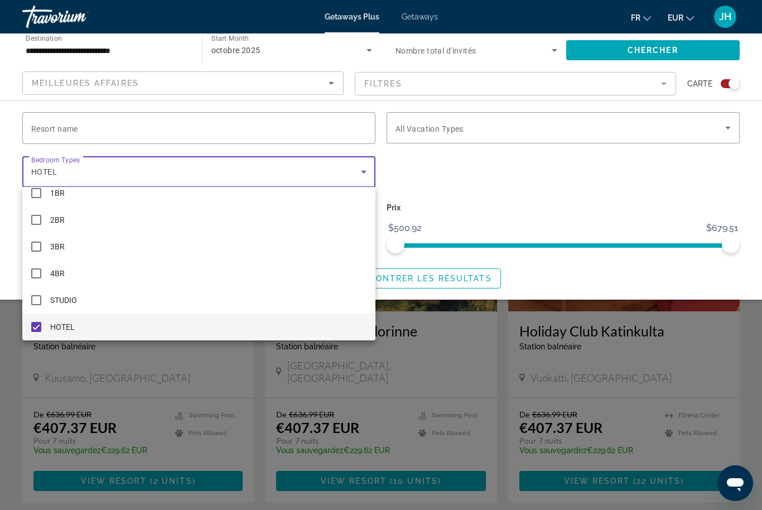
click at [613, 54] on div at bounding box center [381, 255] width 762 height 510
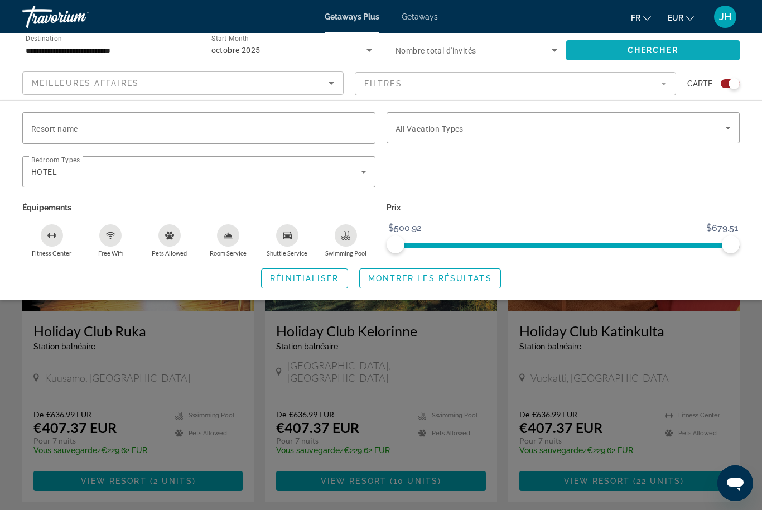
click at [613, 52] on span "Search widget" at bounding box center [653, 50] width 174 height 27
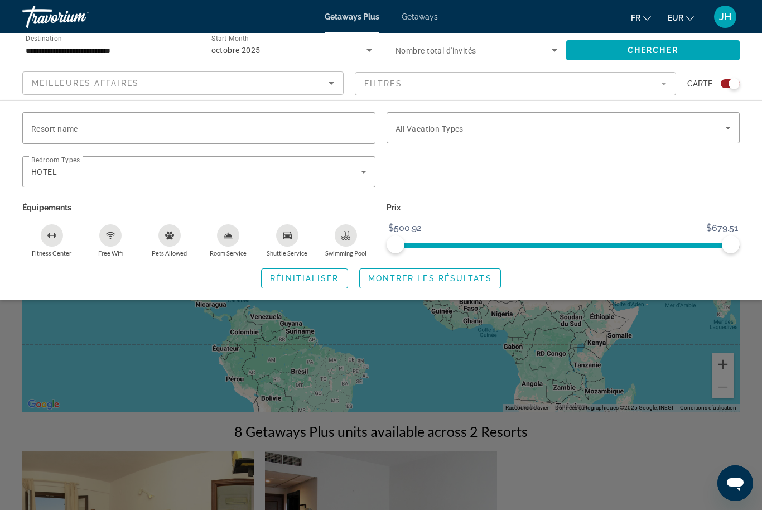
scroll to position [37, 0]
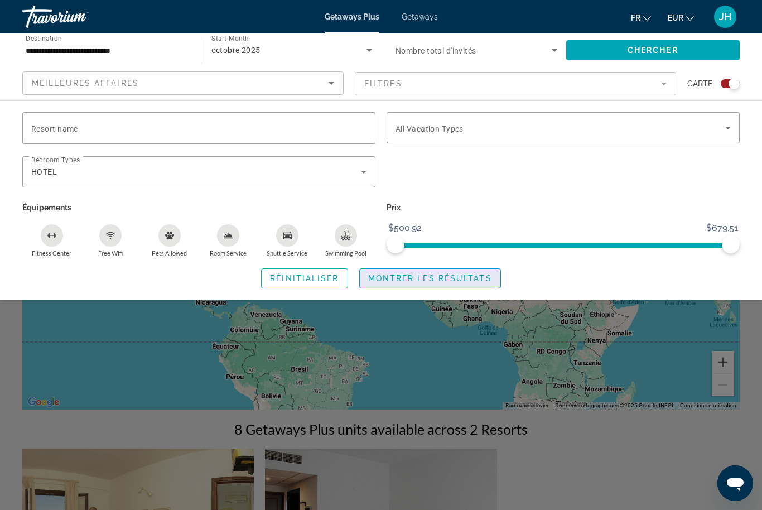
click at [435, 281] on span "Montrer les résultats" at bounding box center [430, 278] width 124 height 9
drag, startPoint x: 400, startPoint y: 243, endPoint x: 373, endPoint y: 246, distance: 27.0
click at [373, 246] on div "Resort name Vacation Types All Vacation Types Bedroom Types All Bedroom Types H…" at bounding box center [381, 184] width 729 height 145
click at [440, 277] on span "Montrer les résultats" at bounding box center [430, 278] width 124 height 9
click at [618, 473] on div "Search widget" at bounding box center [381, 338] width 762 height 343
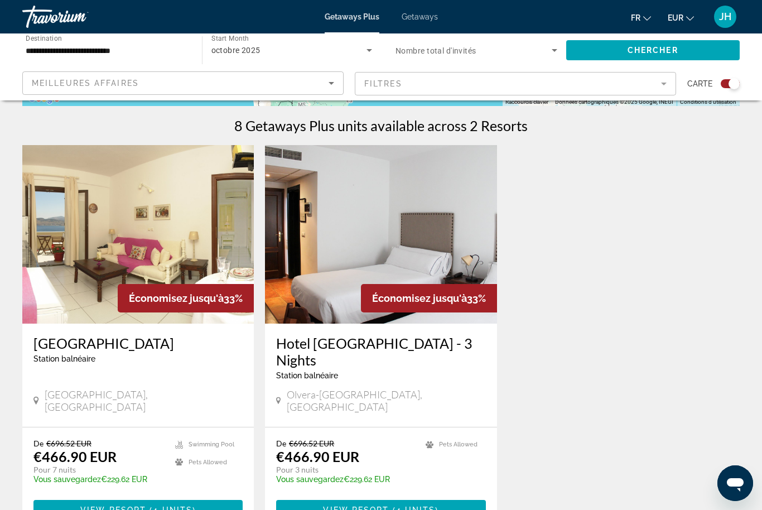
scroll to position [340, 0]
click at [179, 241] on img "Main content" at bounding box center [138, 235] width 232 height 179
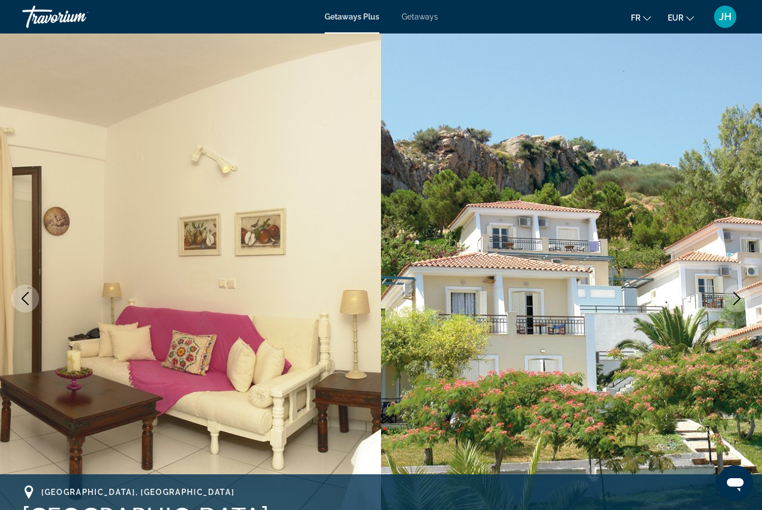
click at [422, 17] on span "Getaways" at bounding box center [420, 16] width 36 height 9
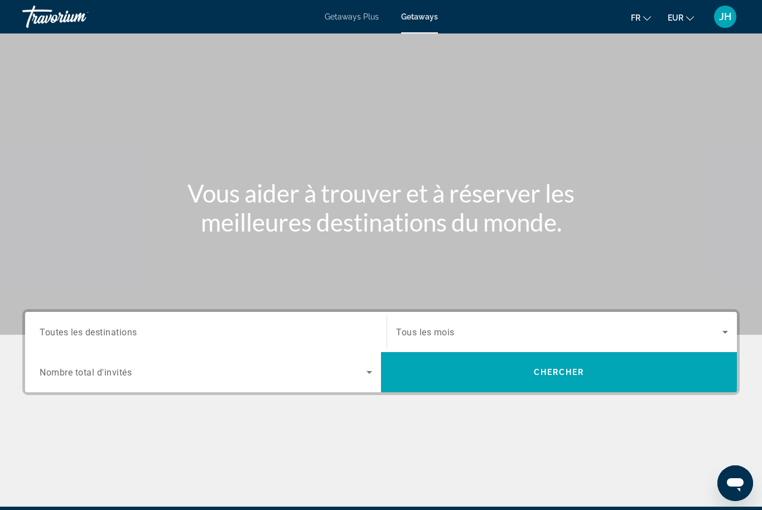
click at [475, 328] on span "Search widget" at bounding box center [559, 331] width 326 height 13
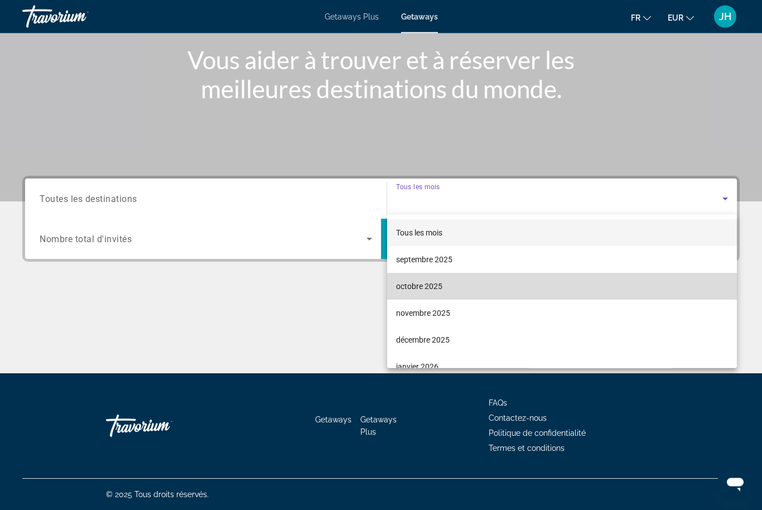
scroll to position [133, 0]
click at [459, 290] on mat-option "octobre 2025" at bounding box center [562, 286] width 350 height 27
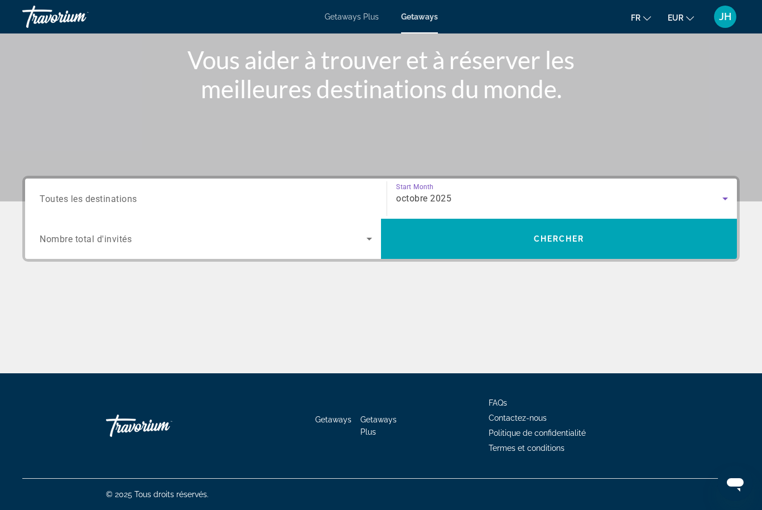
click at [430, 199] on span "octobre 2025" at bounding box center [423, 198] width 55 height 11
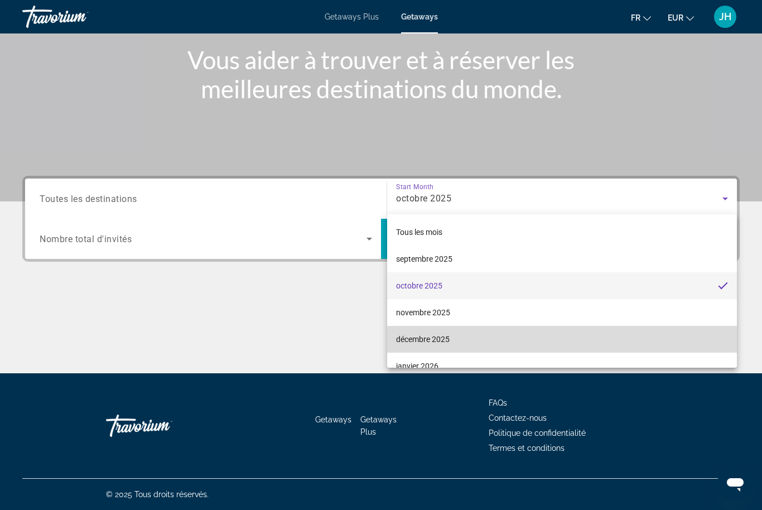
click at [424, 340] on span "décembre 2025" at bounding box center [423, 339] width 54 height 13
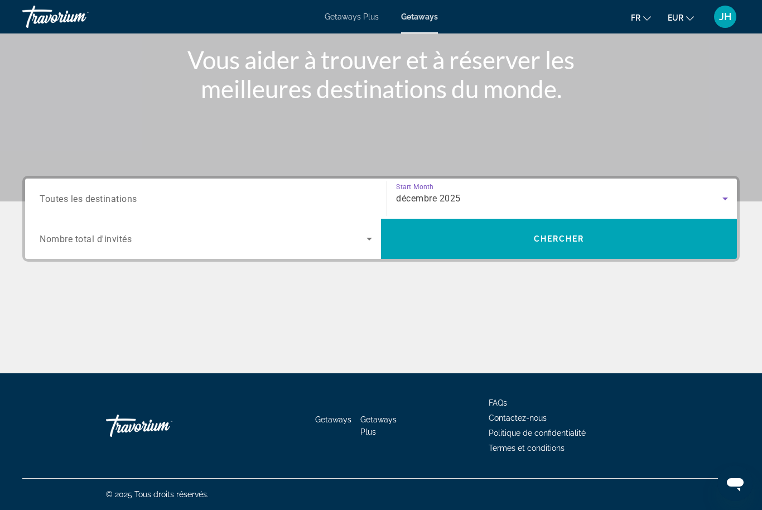
click at [447, 204] on div "décembre 2025" at bounding box center [559, 198] width 326 height 13
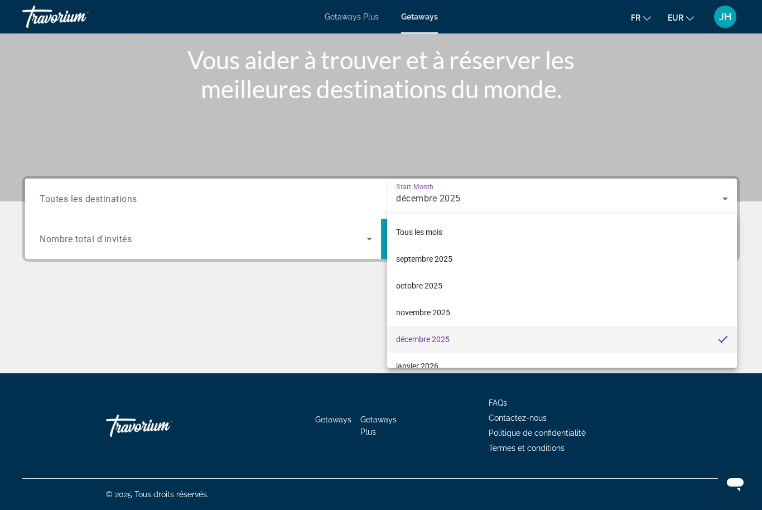
click at [330, 242] on div at bounding box center [381, 255] width 762 height 510
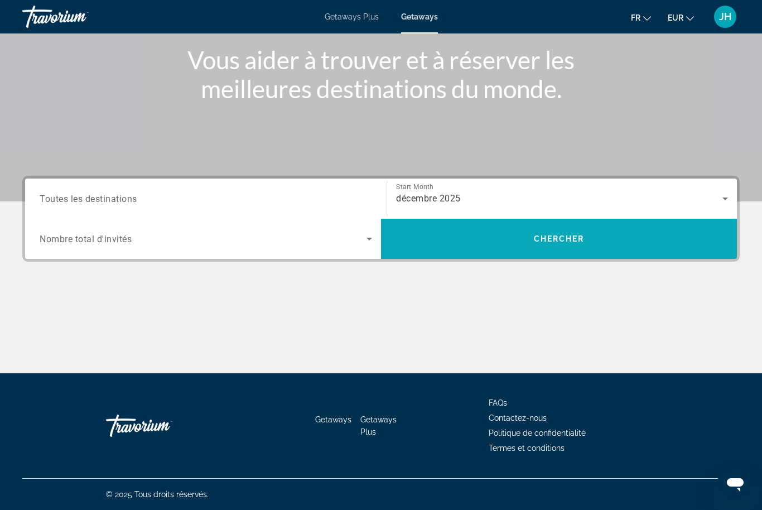
click at [435, 246] on span "Search widget" at bounding box center [559, 238] width 356 height 27
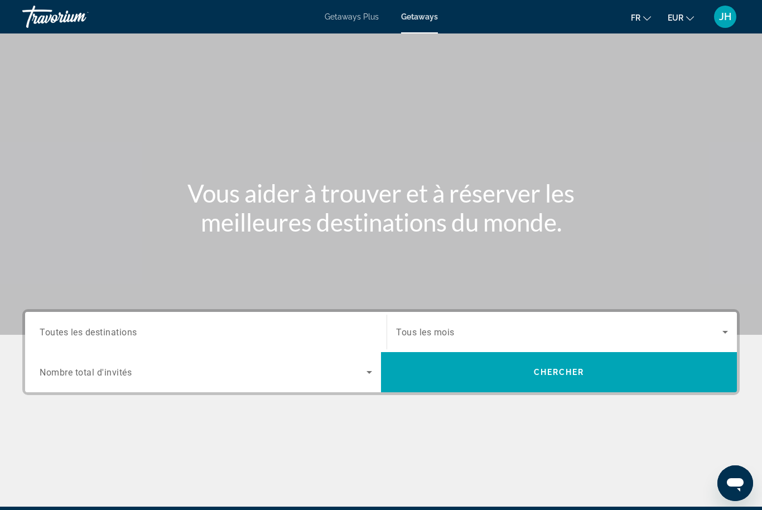
click at [521, 334] on span "Search widget" at bounding box center [559, 331] width 326 height 13
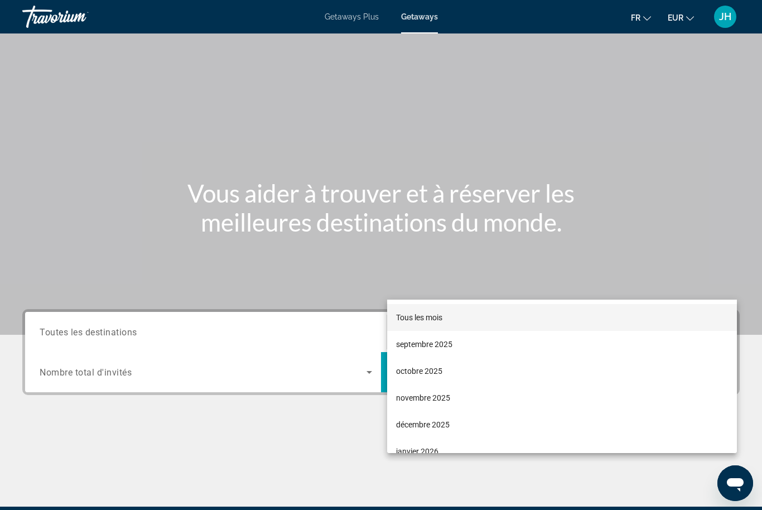
scroll to position [133, 0]
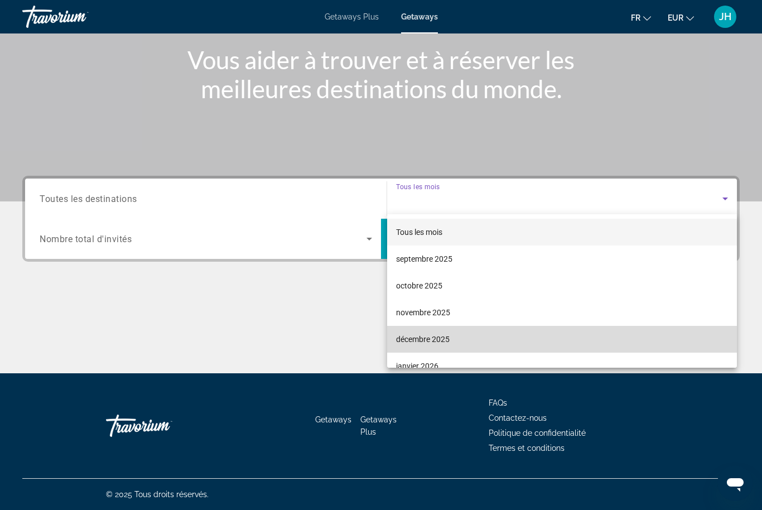
click at [466, 338] on mat-option "décembre 2025" at bounding box center [562, 339] width 350 height 27
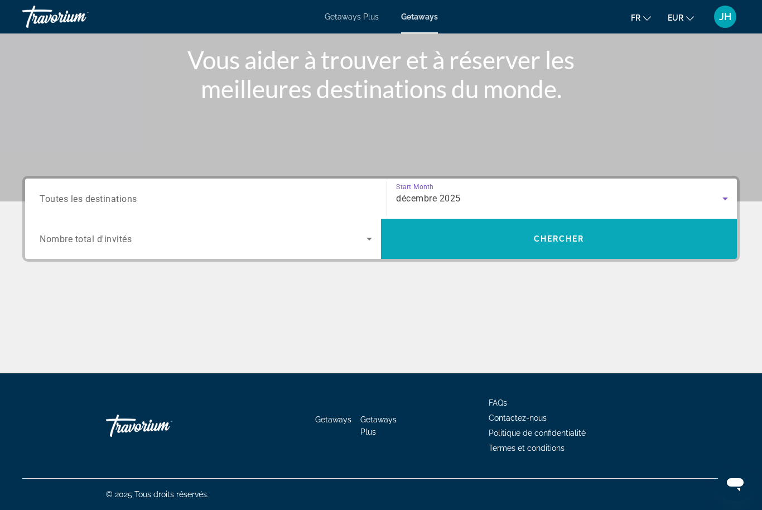
click at [542, 240] on span "Chercher" at bounding box center [559, 238] width 51 height 9
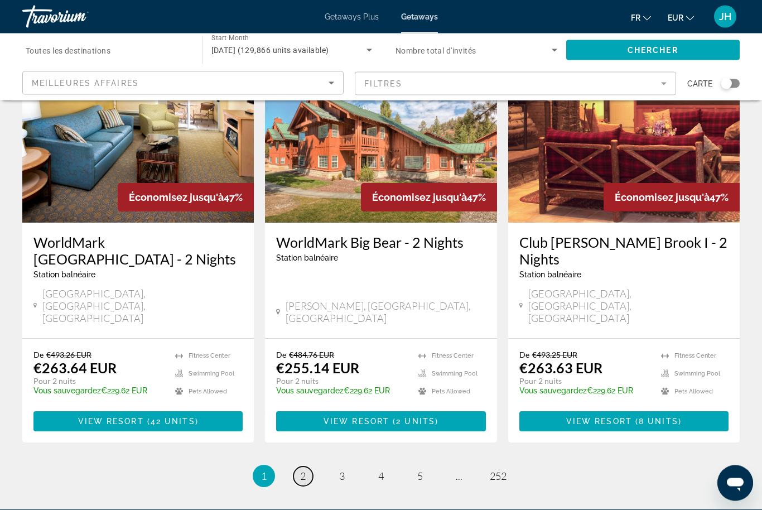
scroll to position [1392, 0]
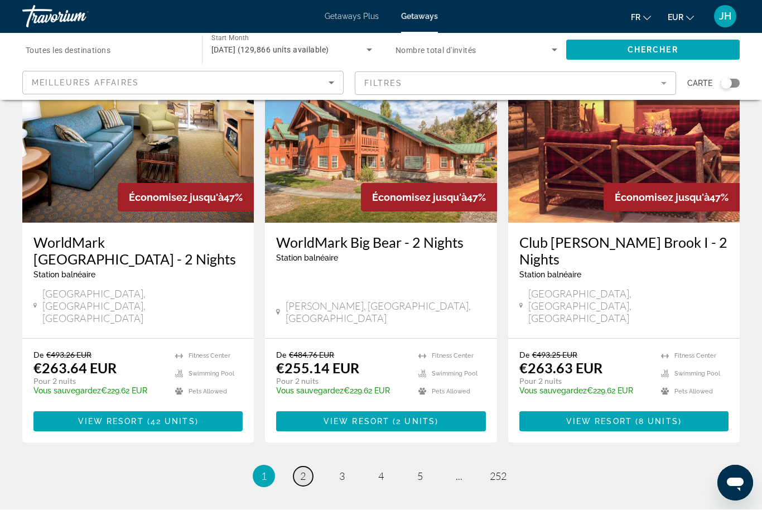
click at [307, 467] on link "page 2" at bounding box center [303, 477] width 20 height 20
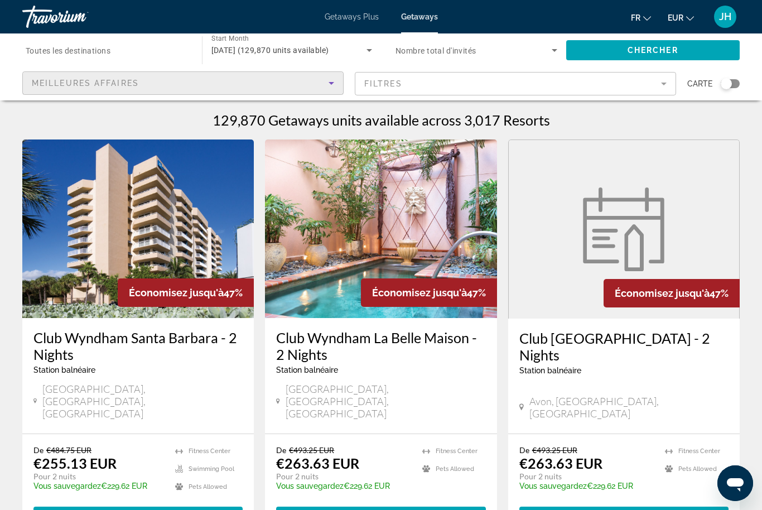
click at [283, 88] on div "Meilleures affaires" at bounding box center [180, 82] width 297 height 13
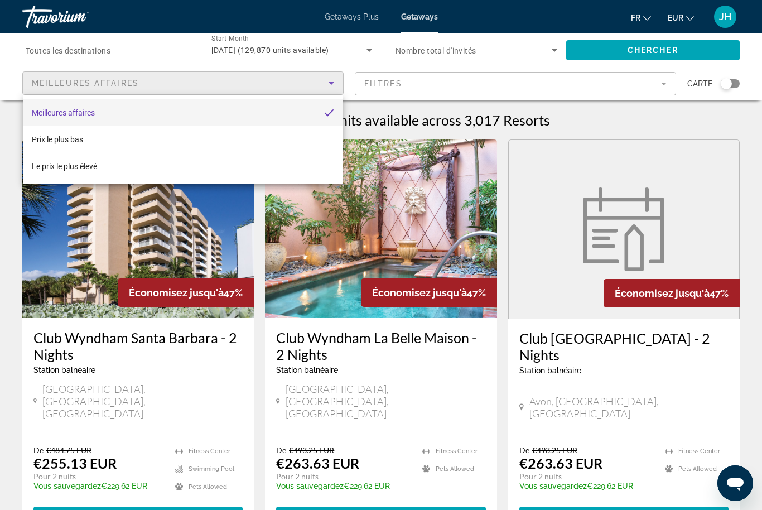
click at [253, 113] on mat-option "Meilleures affaires" at bounding box center [183, 112] width 320 height 27
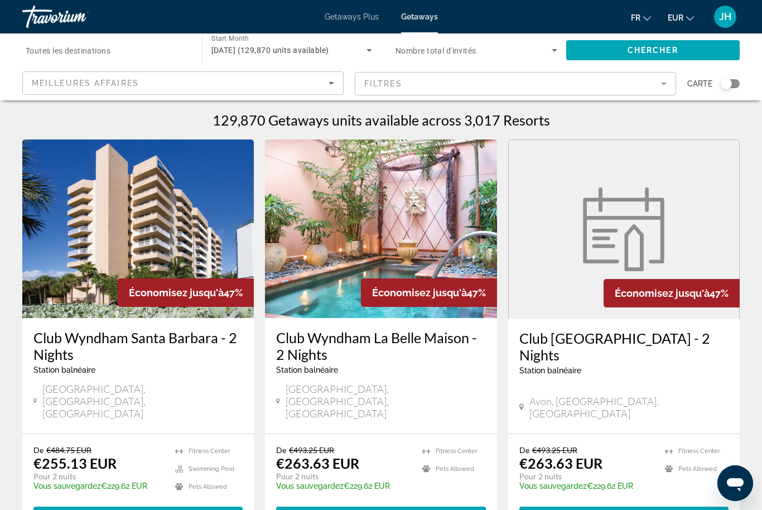
click at [407, 92] on mat-form-field "Filtres" at bounding box center [515, 83] width 321 height 23
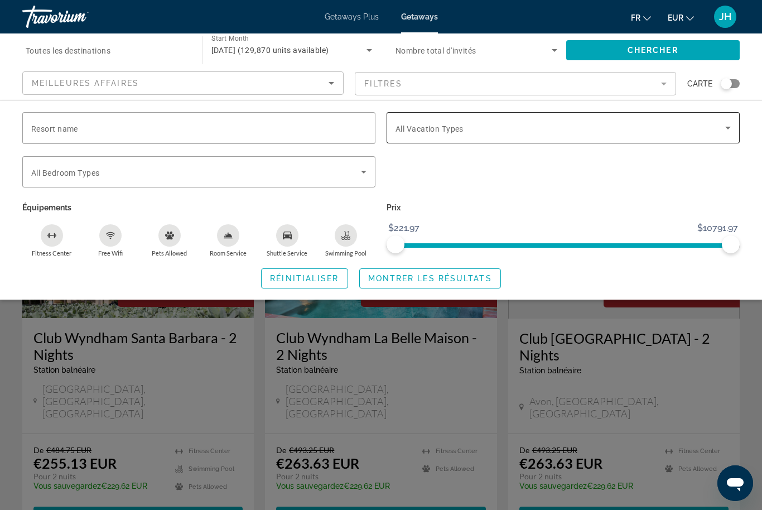
click at [426, 119] on div "Search widget" at bounding box center [563, 127] width 335 height 31
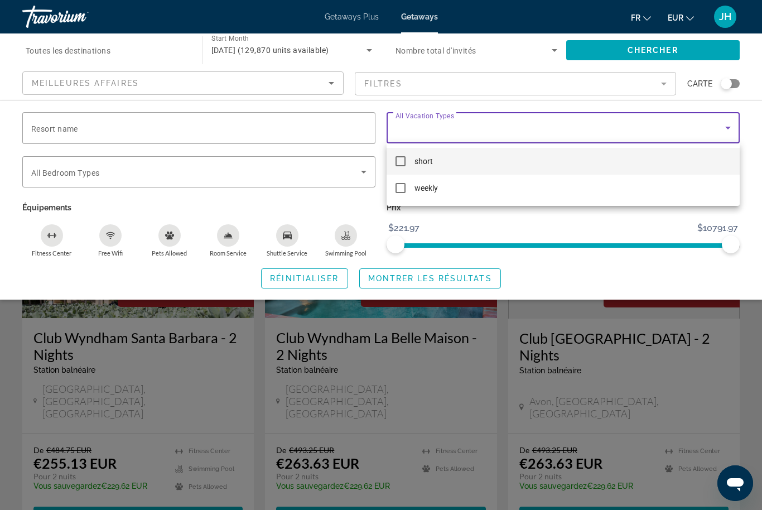
click at [430, 121] on div at bounding box center [381, 255] width 762 height 510
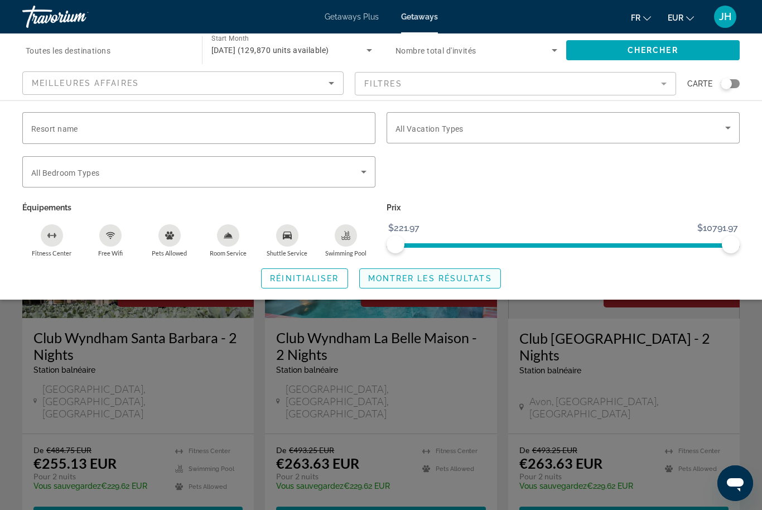
click at [417, 277] on span "Montrer les résultats" at bounding box center [430, 278] width 124 height 9
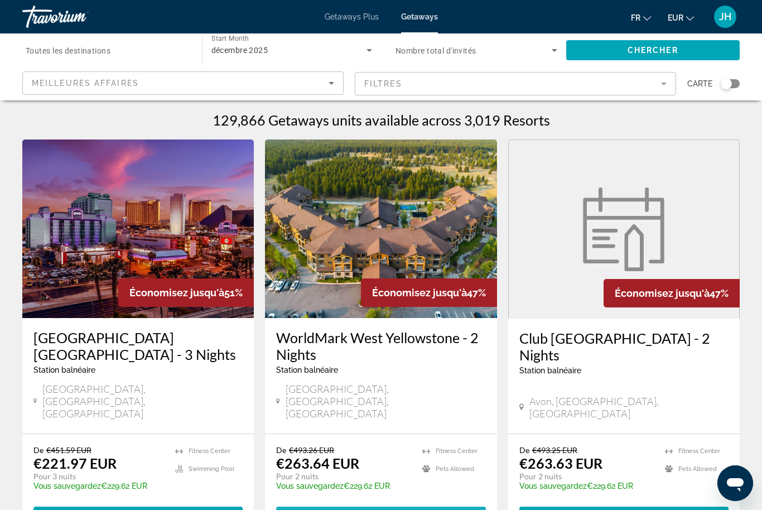
click at [119, 239] on img "Main content" at bounding box center [138, 228] width 232 height 179
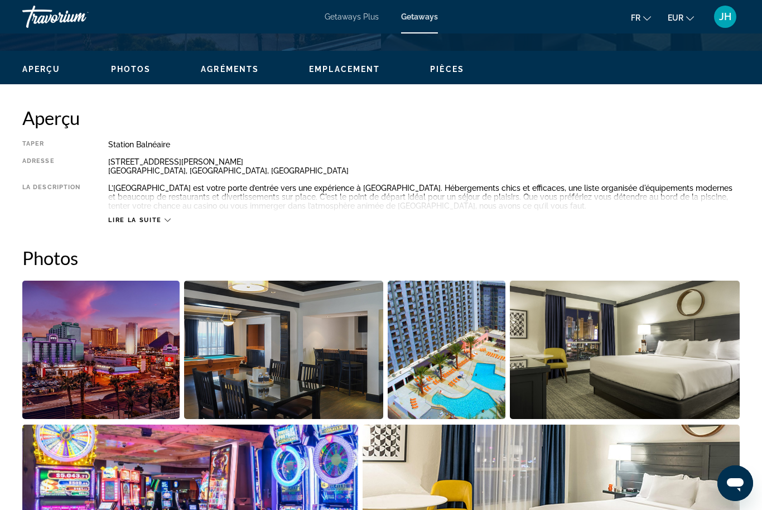
scroll to position [512, 0]
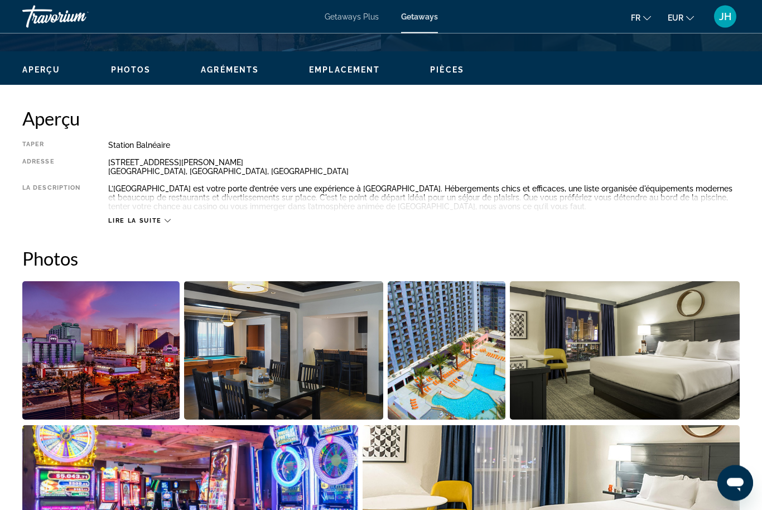
click at [158, 224] on span "Lire la suite" at bounding box center [134, 221] width 53 height 7
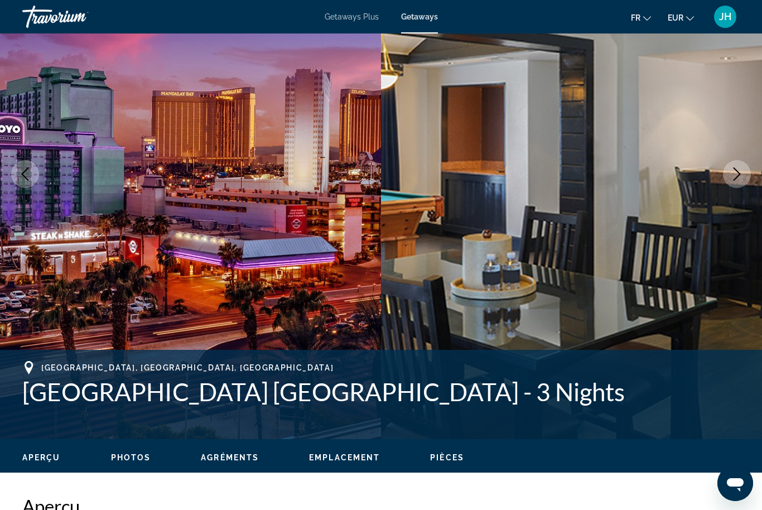
scroll to position [0, 0]
